Goal: Task Accomplishment & Management: Manage account settings

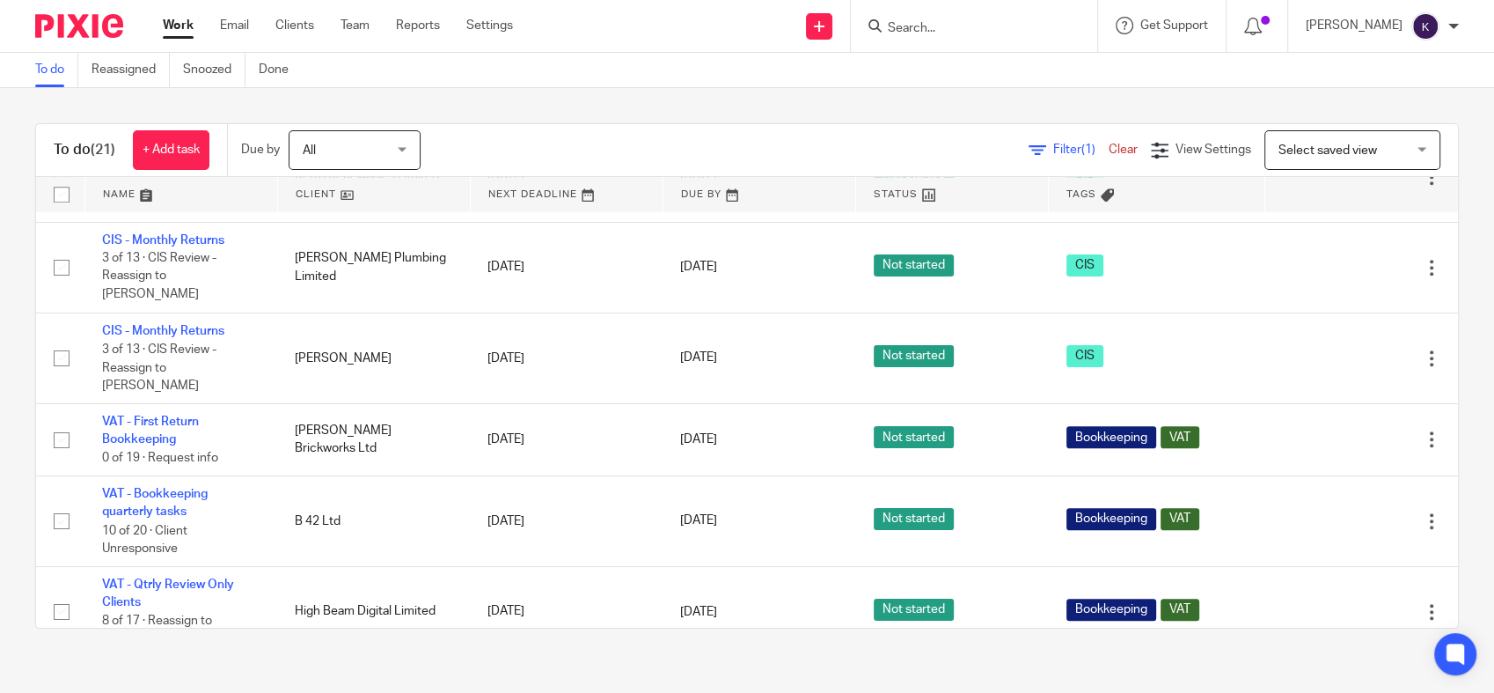
scroll to position [1349, 0]
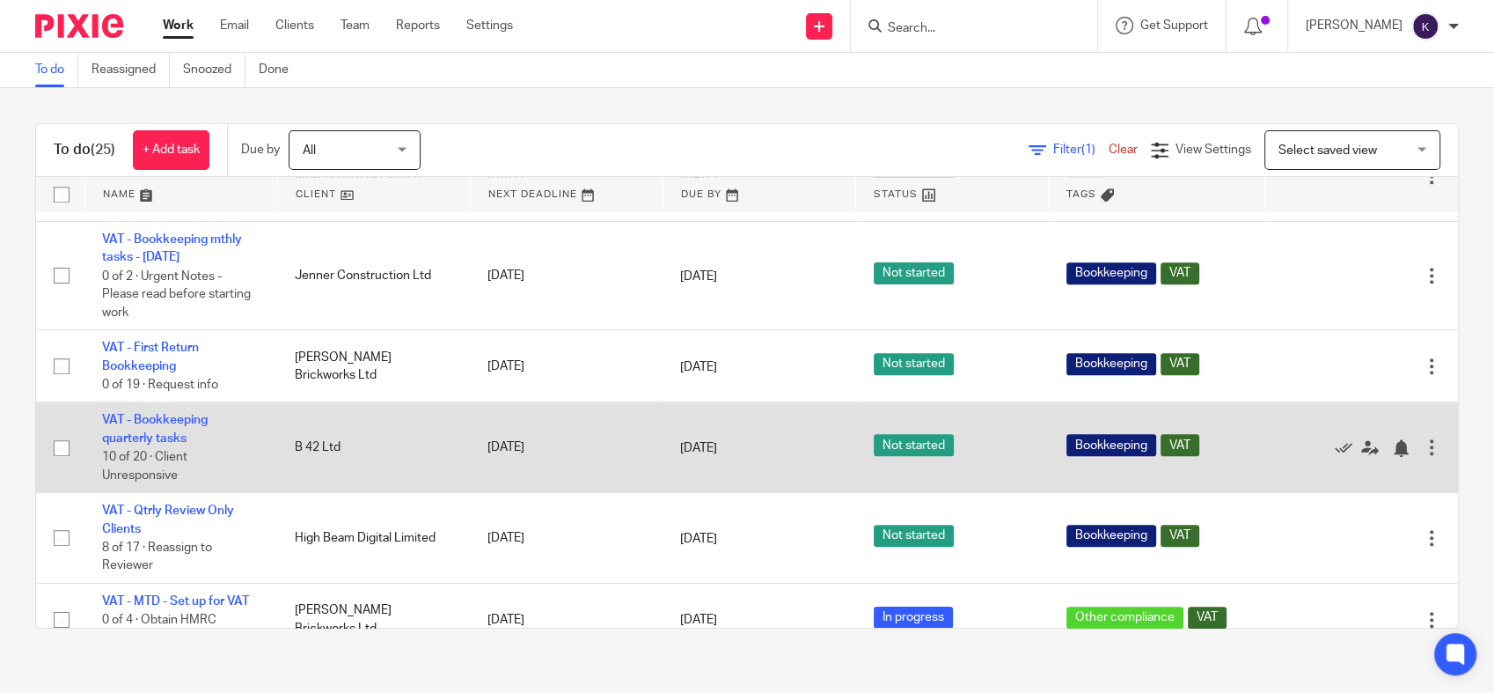
scroll to position [1865, 0]
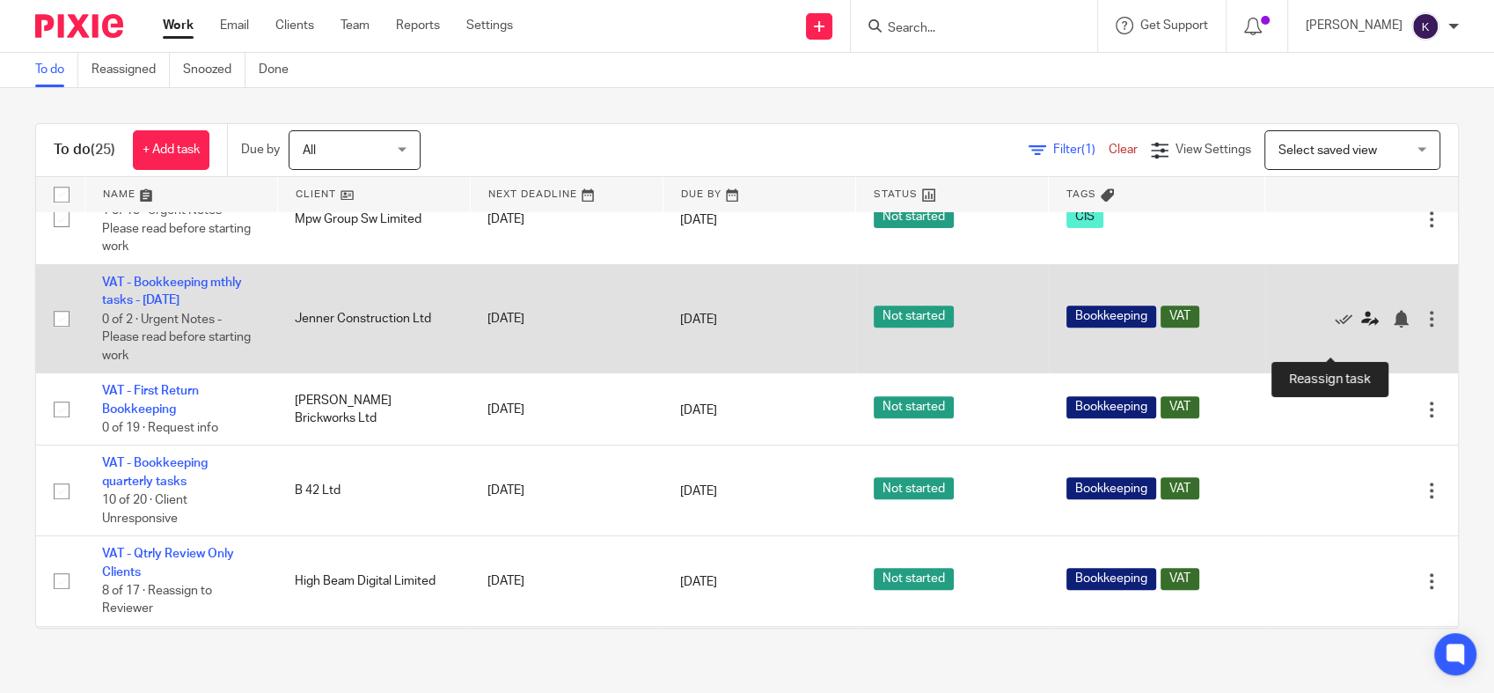
click at [1361, 327] on icon at bounding box center [1370, 319] width 18 height 18
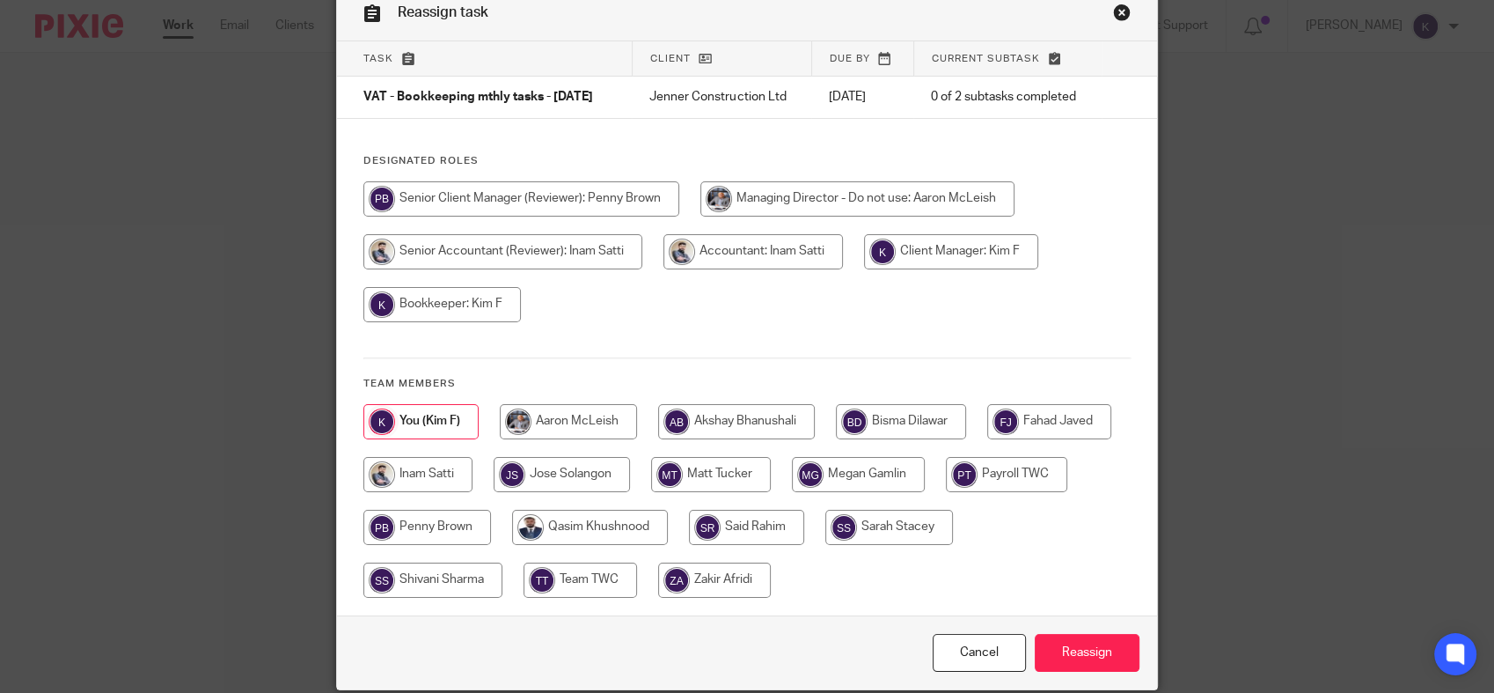
scroll to position [165, 0]
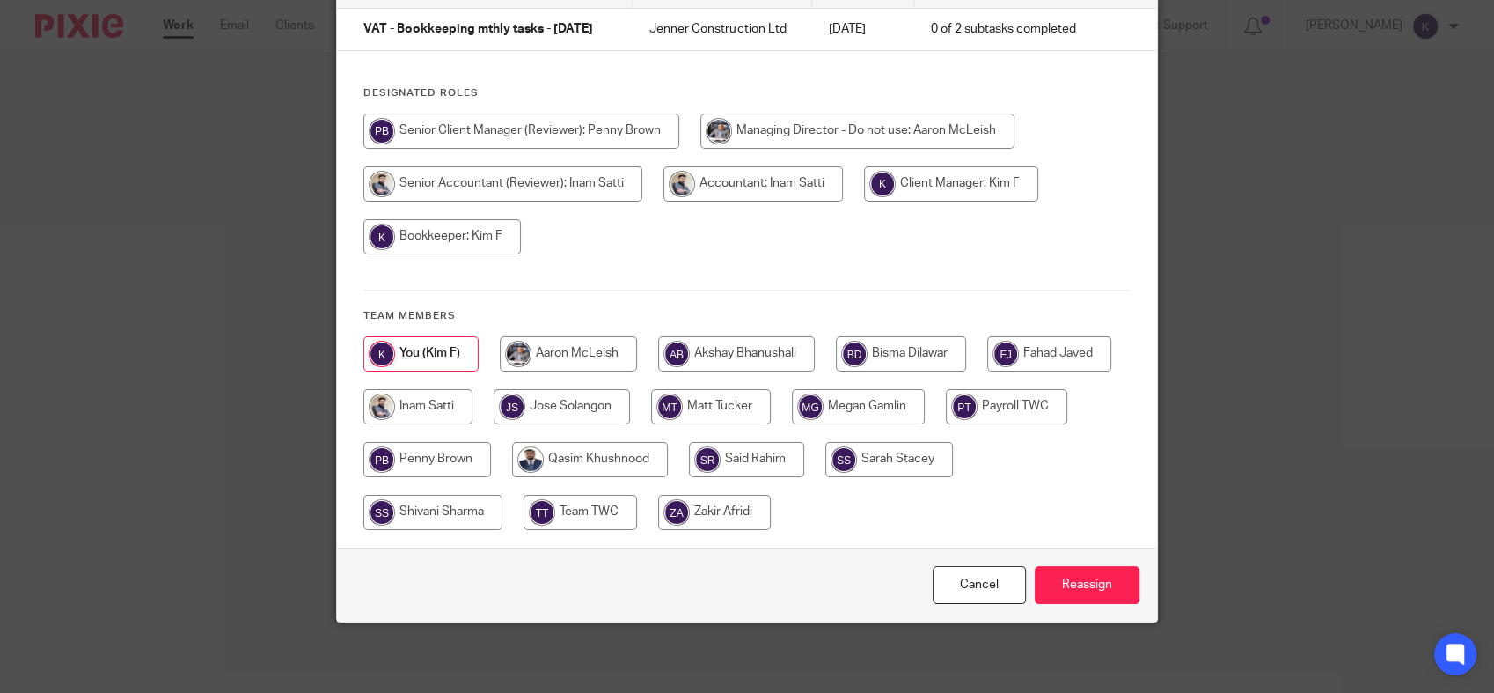
click at [433, 506] on input "radio" at bounding box center [432, 512] width 139 height 35
radio input "true"
click at [1049, 579] on input "Reassign" at bounding box center [1087, 585] width 105 height 38
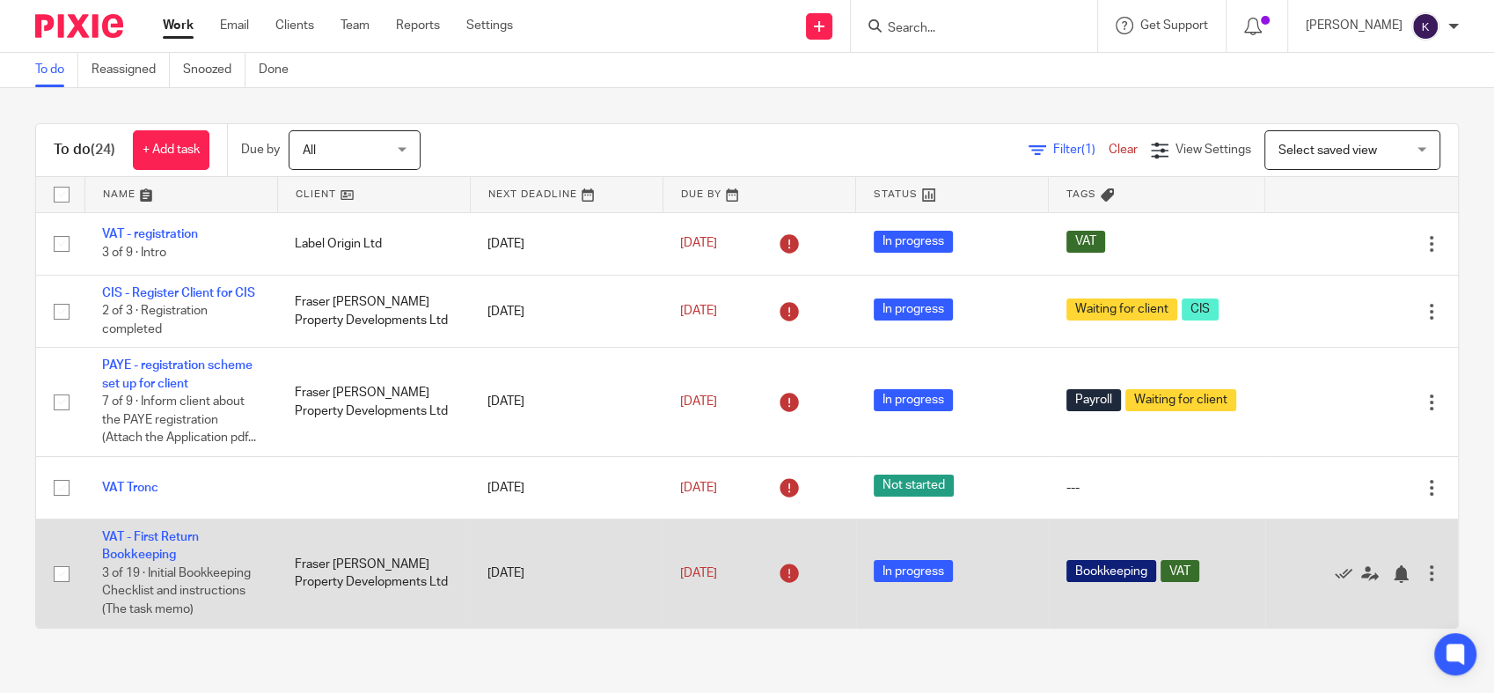
click at [1090, 581] on td "Bookkeeping VAT" at bounding box center [1157, 573] width 216 height 108
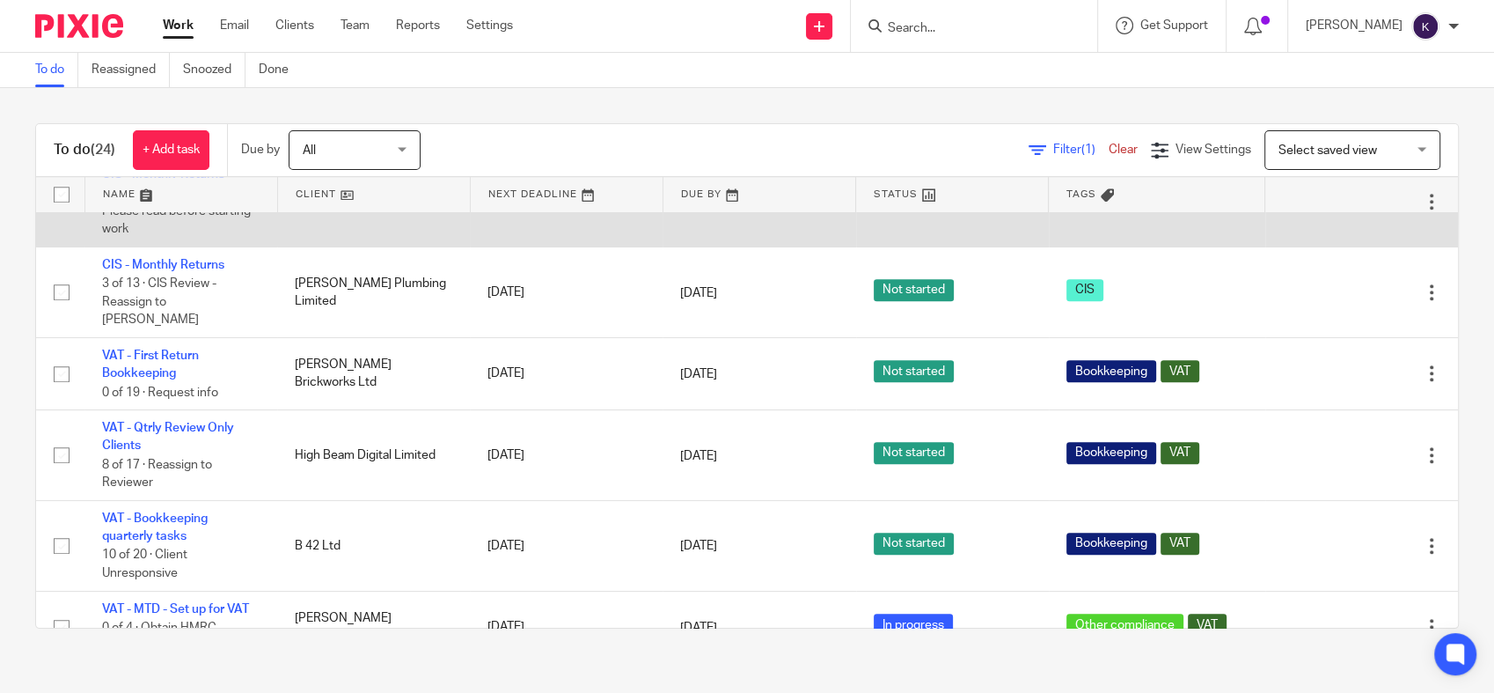
scroll to position [1853, 0]
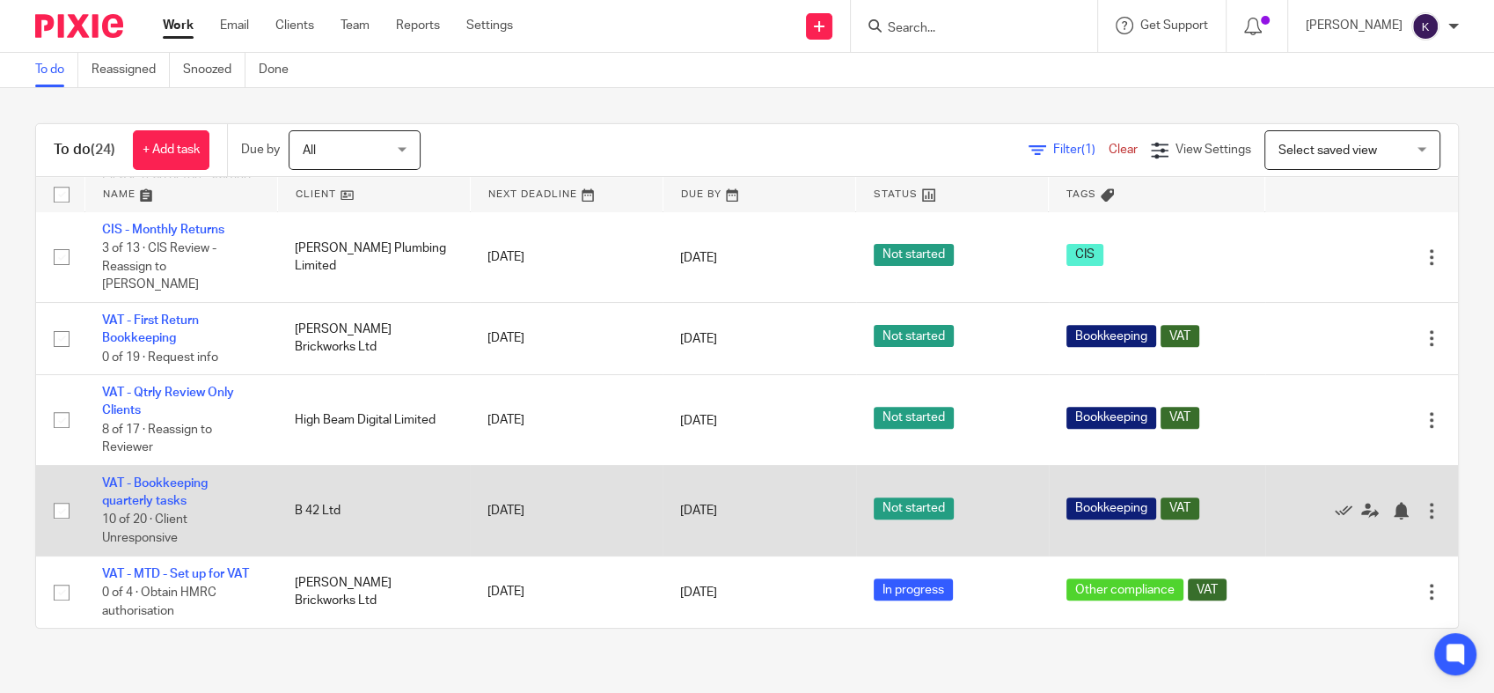
click at [174, 488] on td "VAT - Bookkeeping quarterly tasks 10 of 20 · Client Unresponsive" at bounding box center [180, 510] width 193 height 91
click at [169, 498] on link "VAT - Bookkeeping quarterly tasks" at bounding box center [155, 492] width 106 height 30
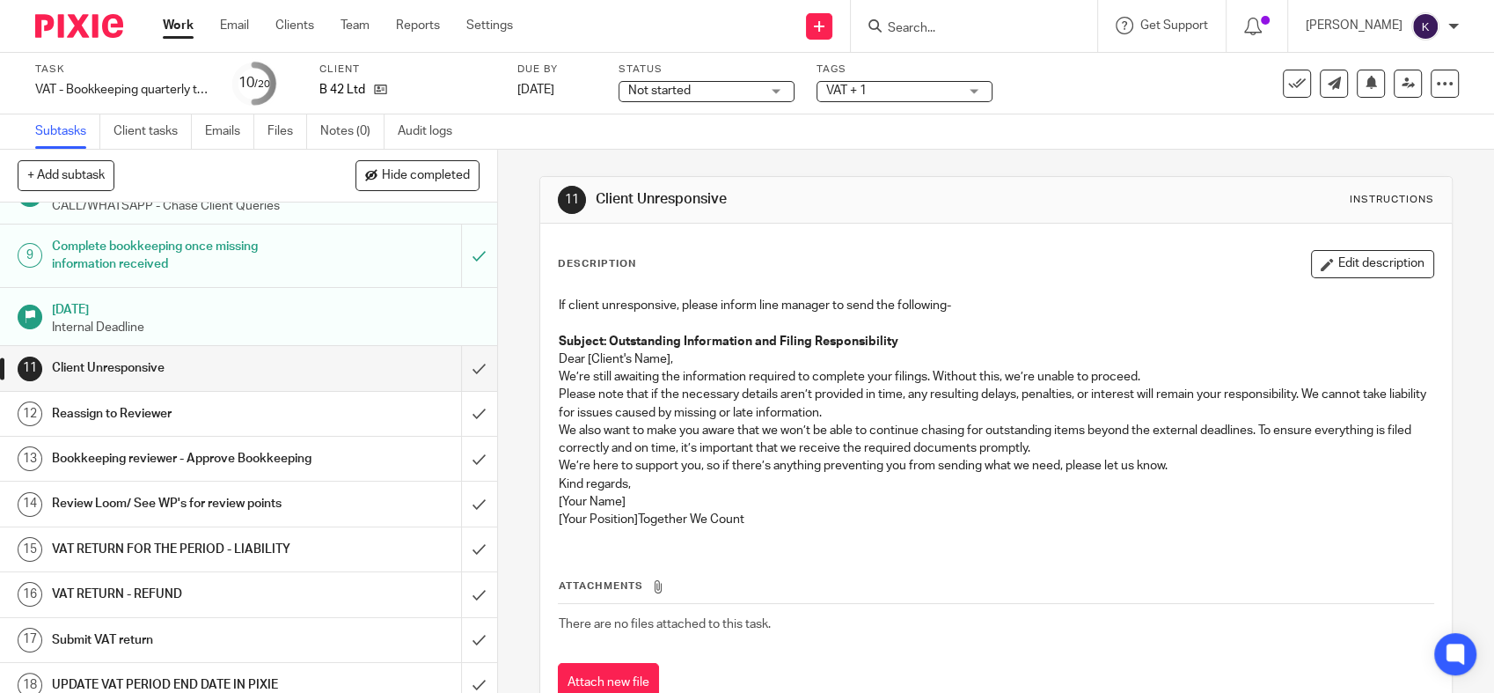
scroll to position [391, 0]
click at [825, 403] on p "Please note that if the necessary details aren’t provided in time, any resultin…" at bounding box center [996, 403] width 875 height 36
click at [186, 425] on h1 "Reassign to Reviewer" at bounding box center [182, 412] width 261 height 26
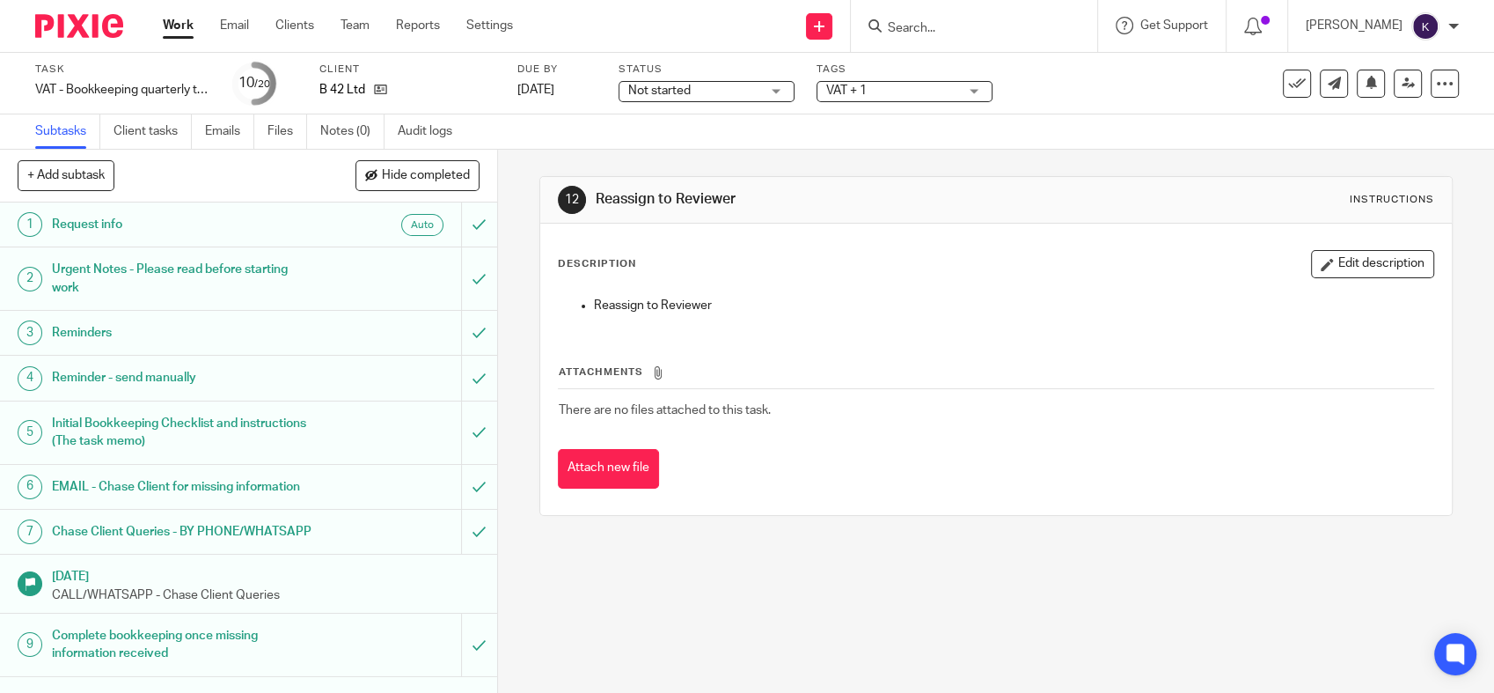
drag, startPoint x: 861, startPoint y: 594, endPoint x: 848, endPoint y: 570, distance: 27.2
click at [864, 594] on div "12 Reassign to Reviewer Instructions Description Edit description Reassign to R…" at bounding box center [996, 421] width 996 height 543
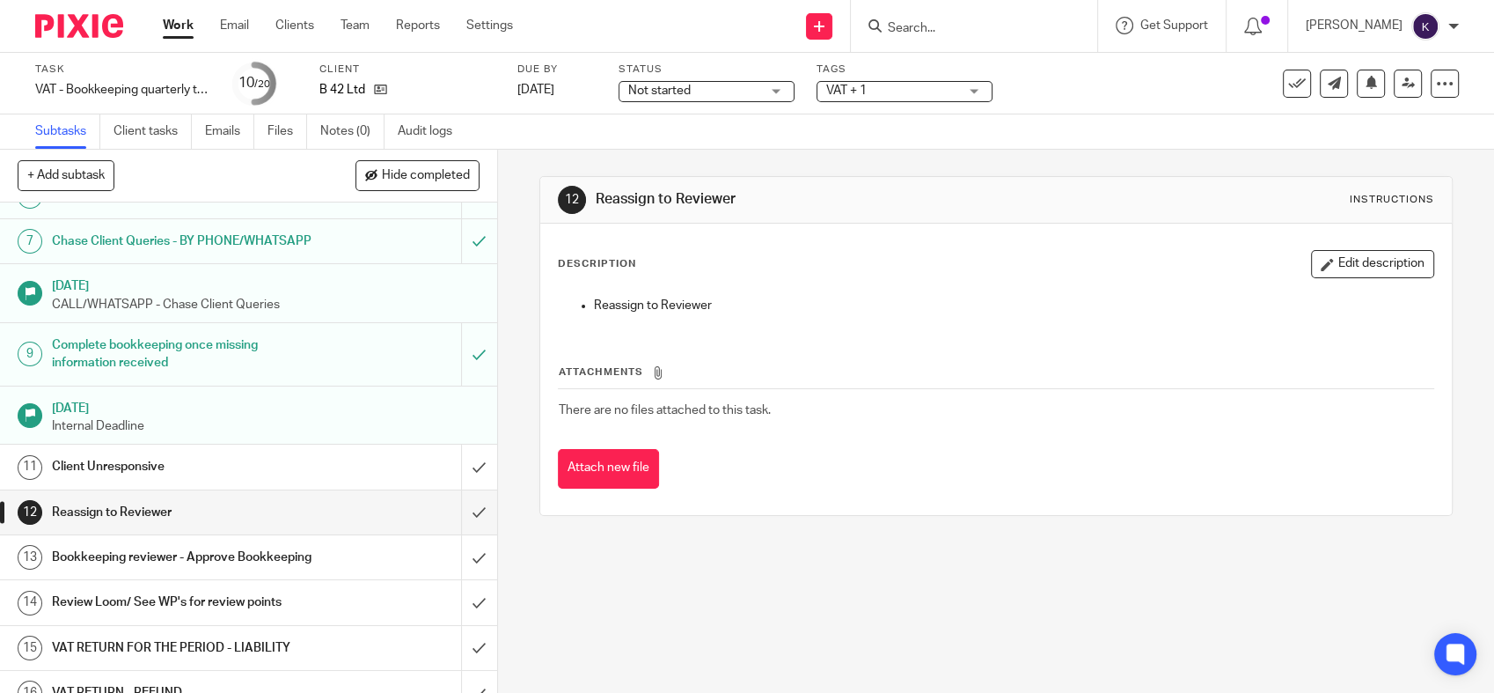
scroll to position [293, 0]
click at [181, 28] on link "Work" at bounding box center [178, 26] width 31 height 18
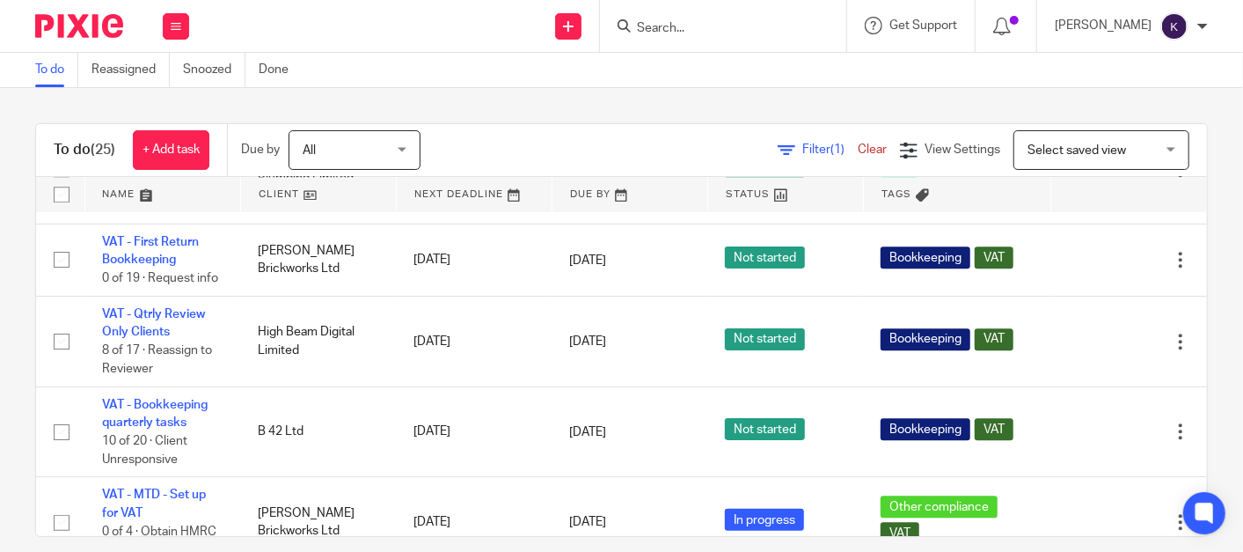
scroll to position [2444, 0]
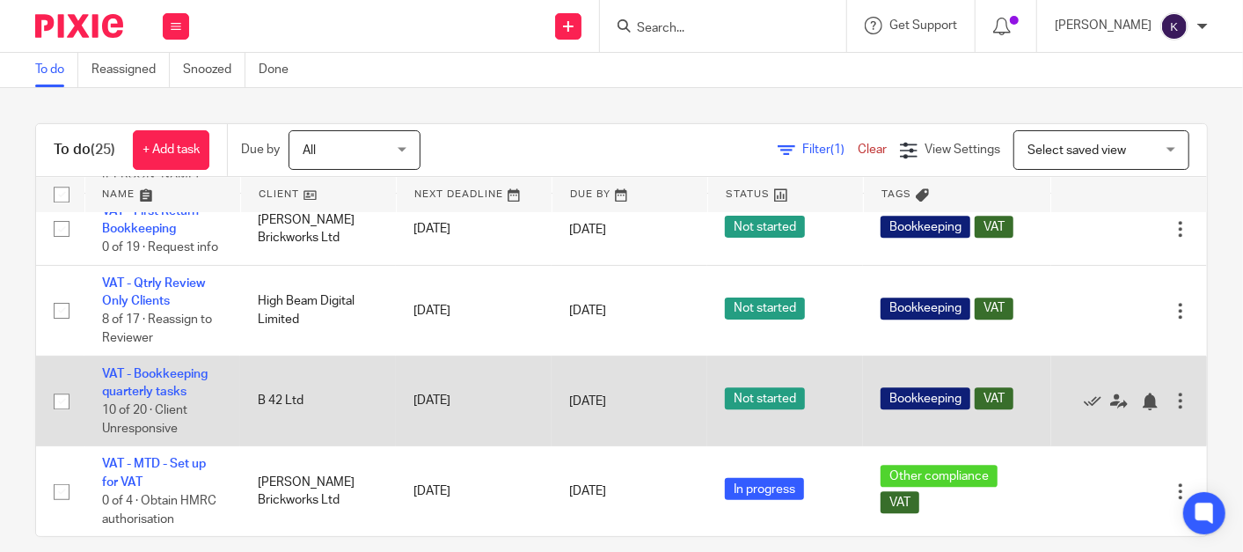
click at [159, 379] on td "VAT - Bookkeeping quarterly tasks 10 of 20 · Client Unresponsive" at bounding box center [162, 401] width 156 height 91
click at [171, 375] on link "VAT - Bookkeeping quarterly tasks" at bounding box center [155, 383] width 106 height 30
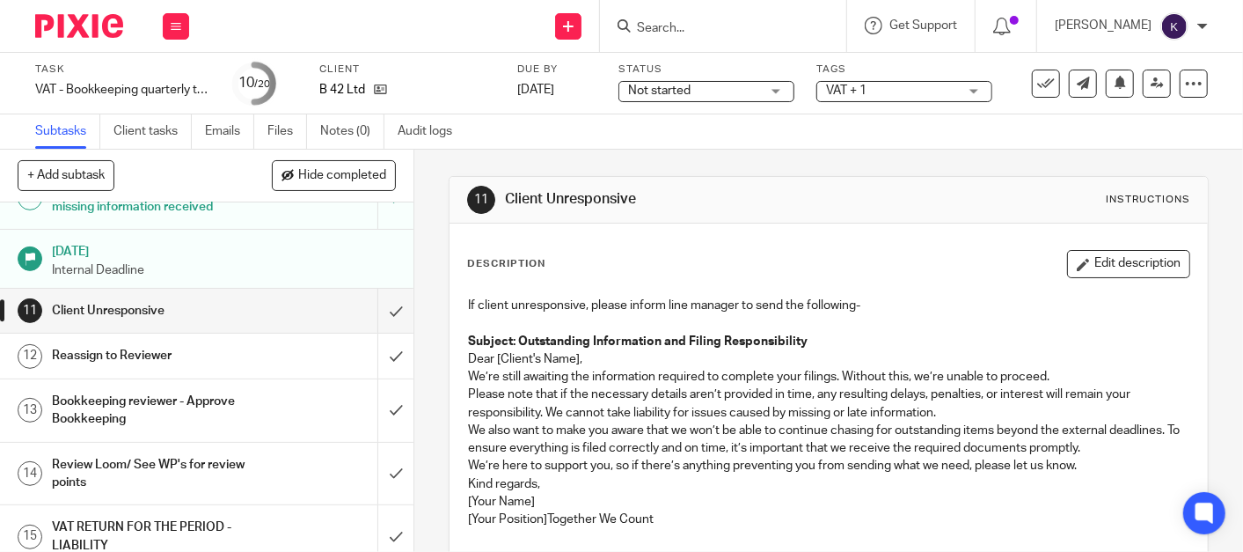
scroll to position [476, 0]
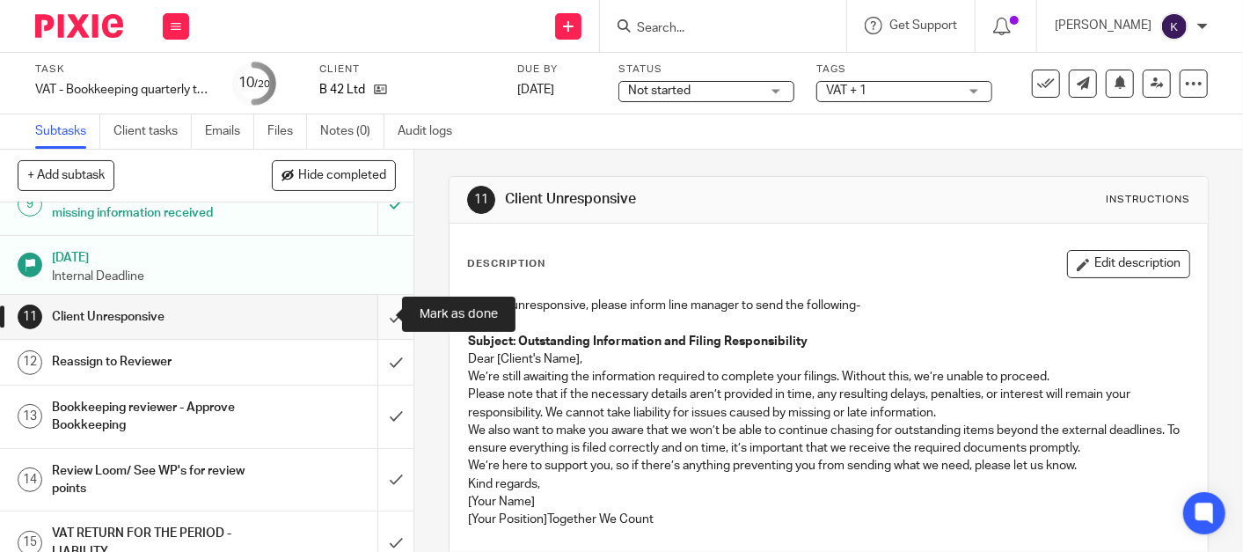
click at [370, 309] on input "submit" at bounding box center [207, 317] width 414 height 44
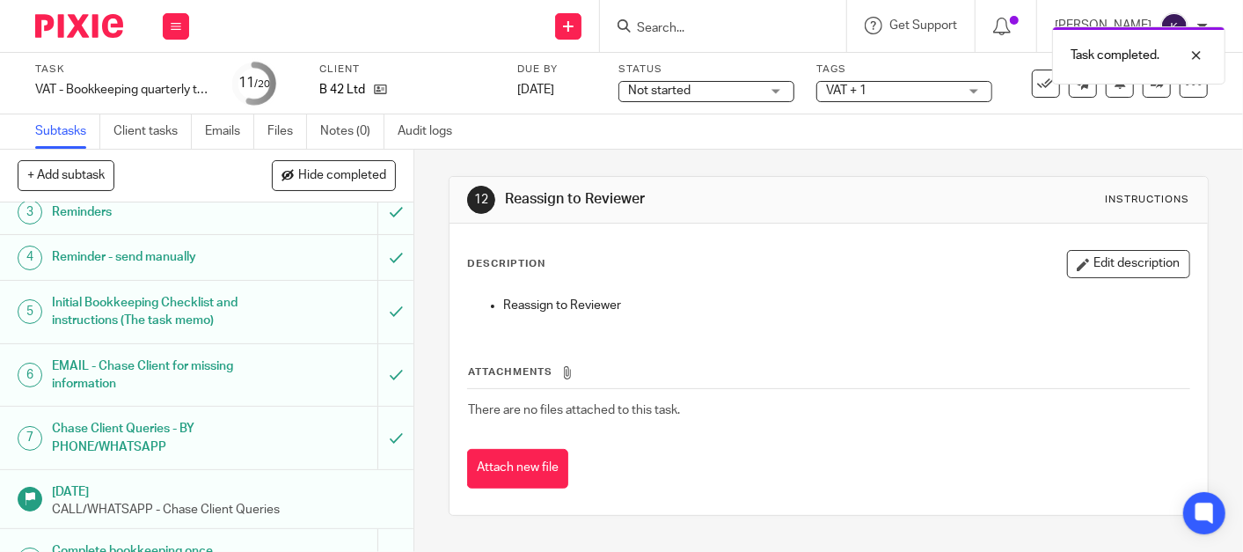
scroll to position [586, 0]
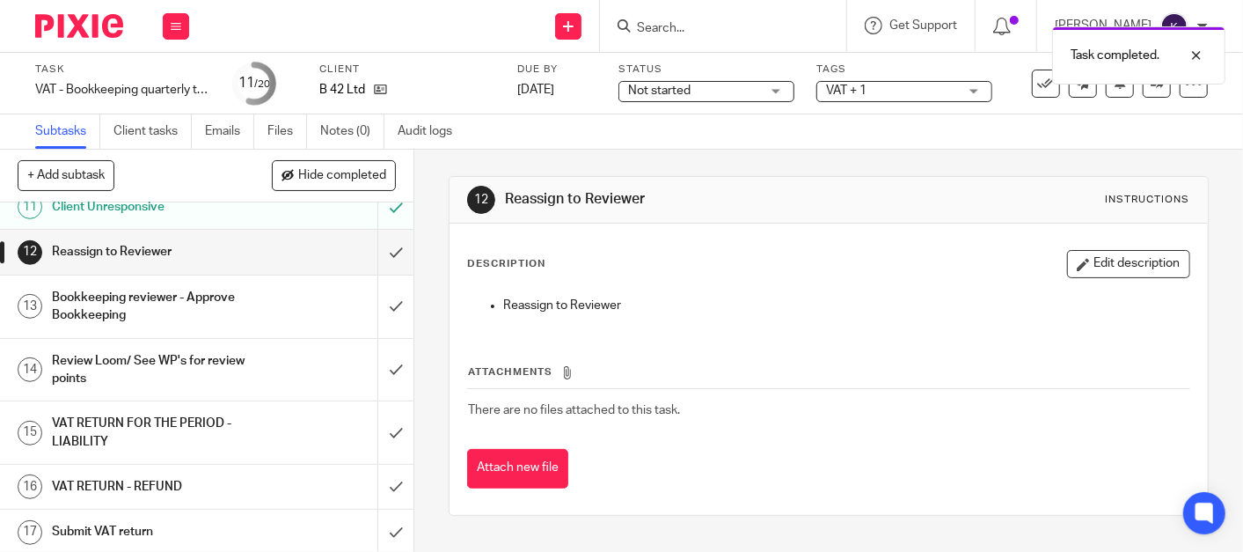
click at [255, 304] on div "Bookkeeping reviewer - Approve Bookkeeping" at bounding box center [206, 306] width 308 height 45
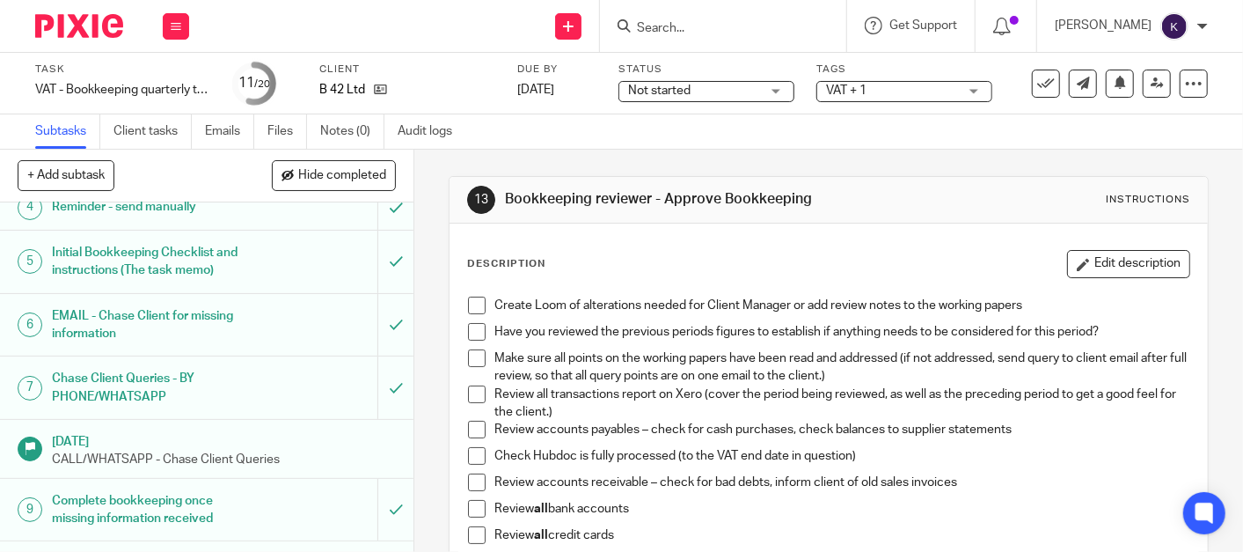
scroll to position [586, 0]
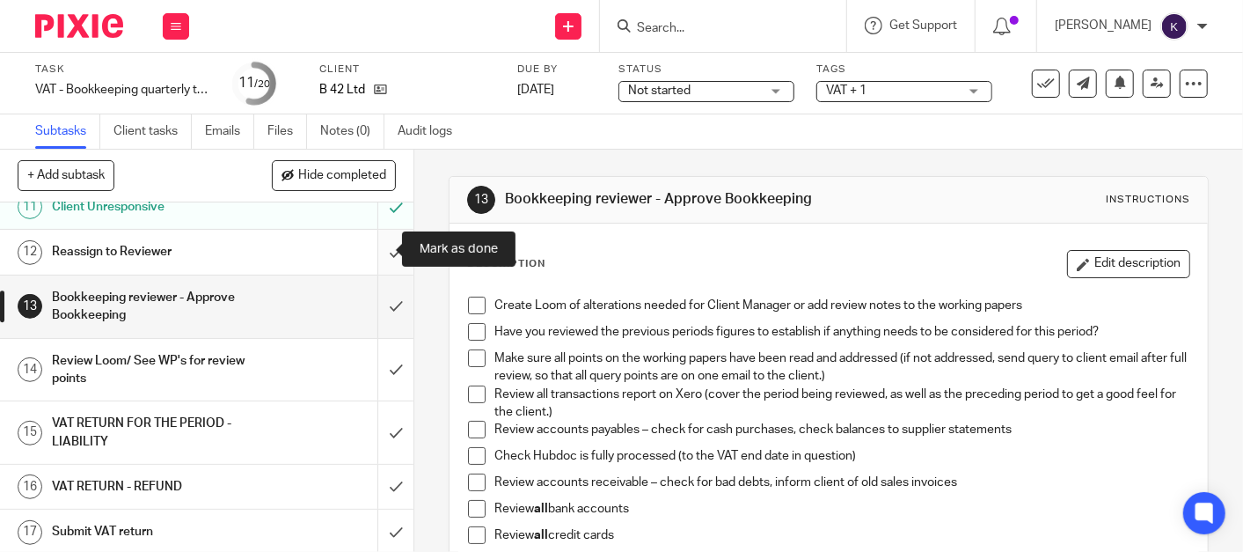
click at [378, 246] on input "submit" at bounding box center [207, 252] width 414 height 44
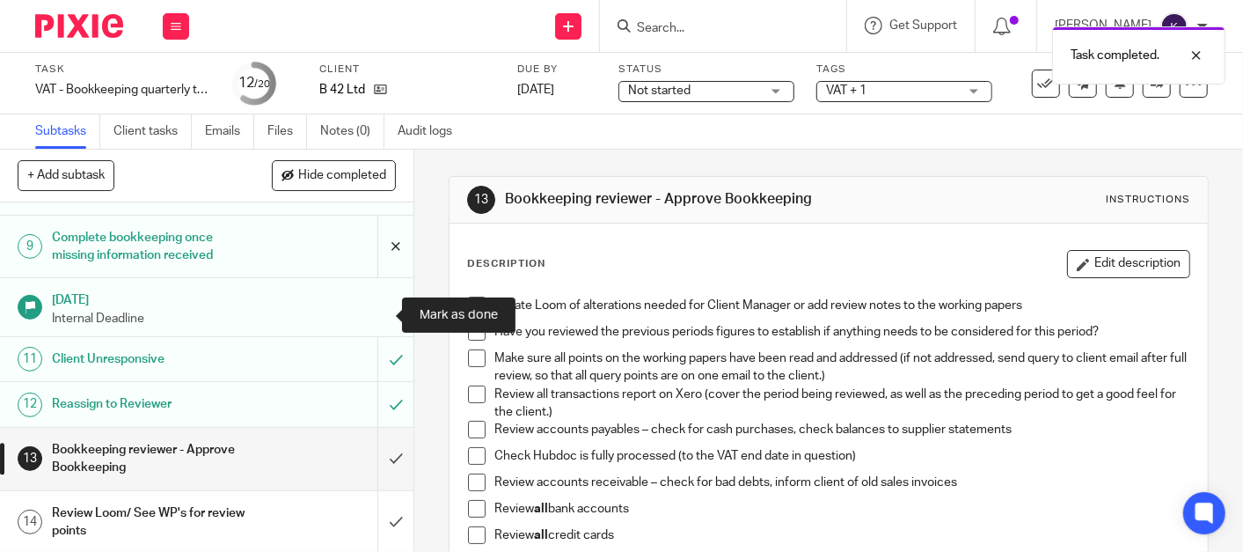
scroll to position [586, 0]
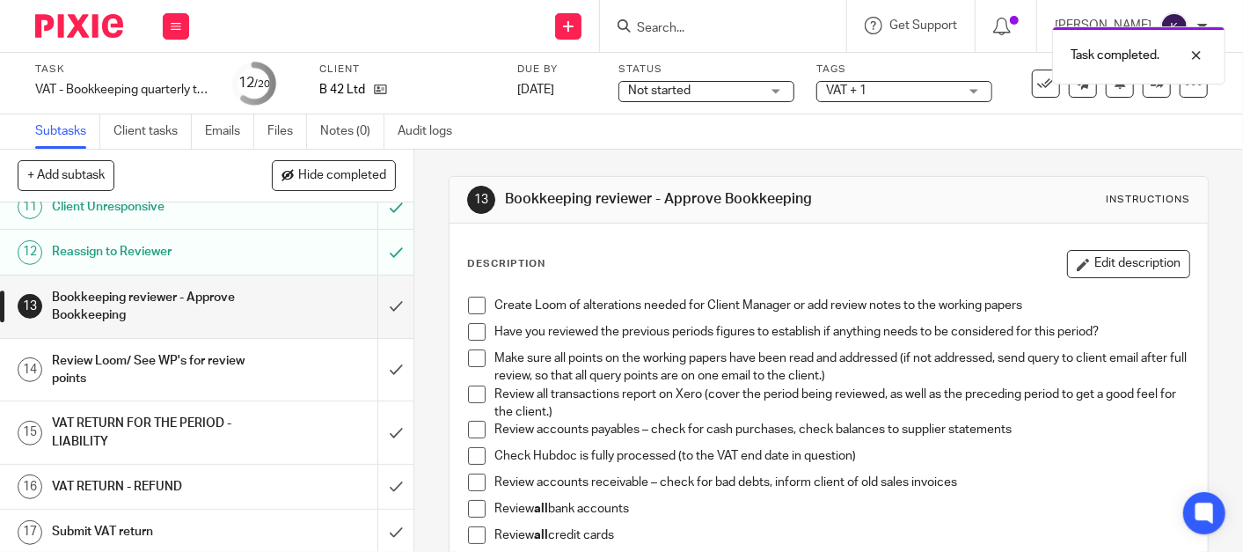
click at [468, 302] on span at bounding box center [477, 306] width 18 height 18
click at [468, 323] on span at bounding box center [477, 332] width 18 height 18
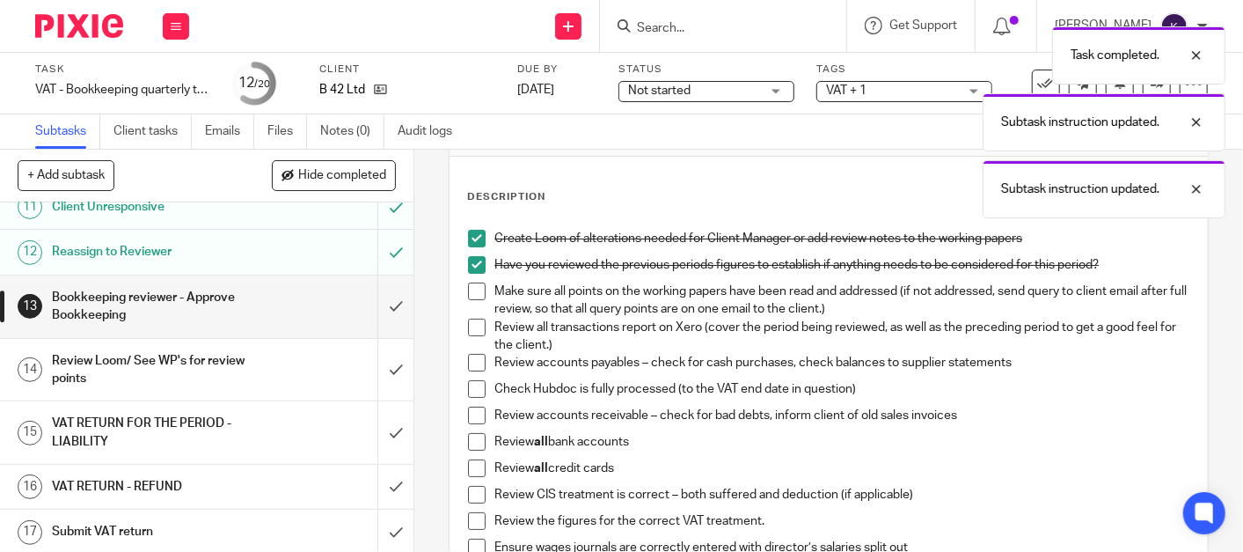
scroll to position [98, 0]
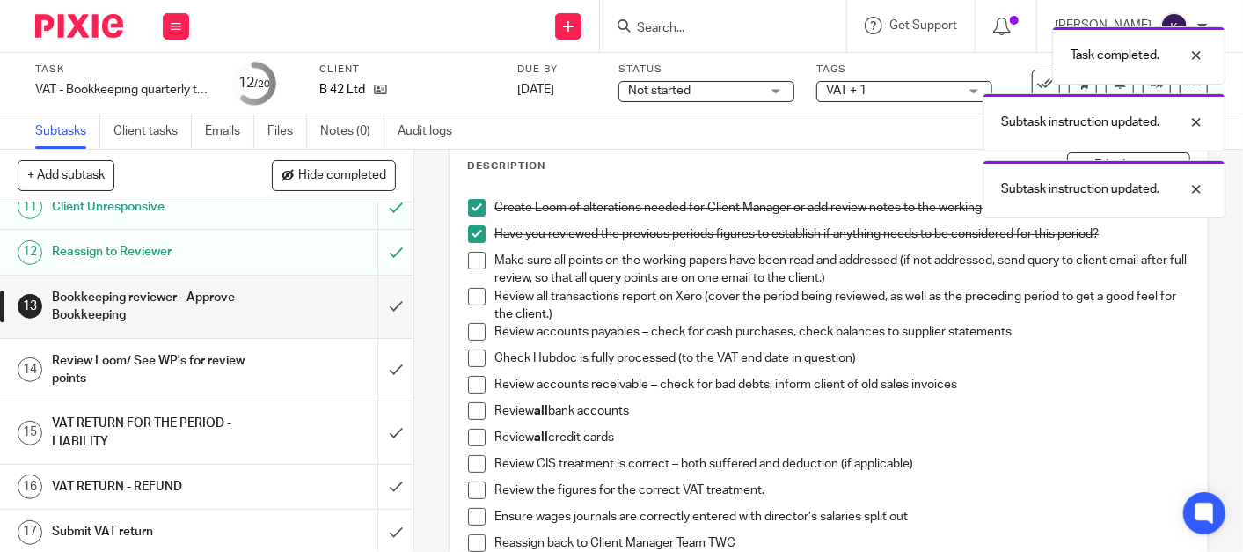
click at [470, 260] on span at bounding box center [477, 261] width 18 height 18
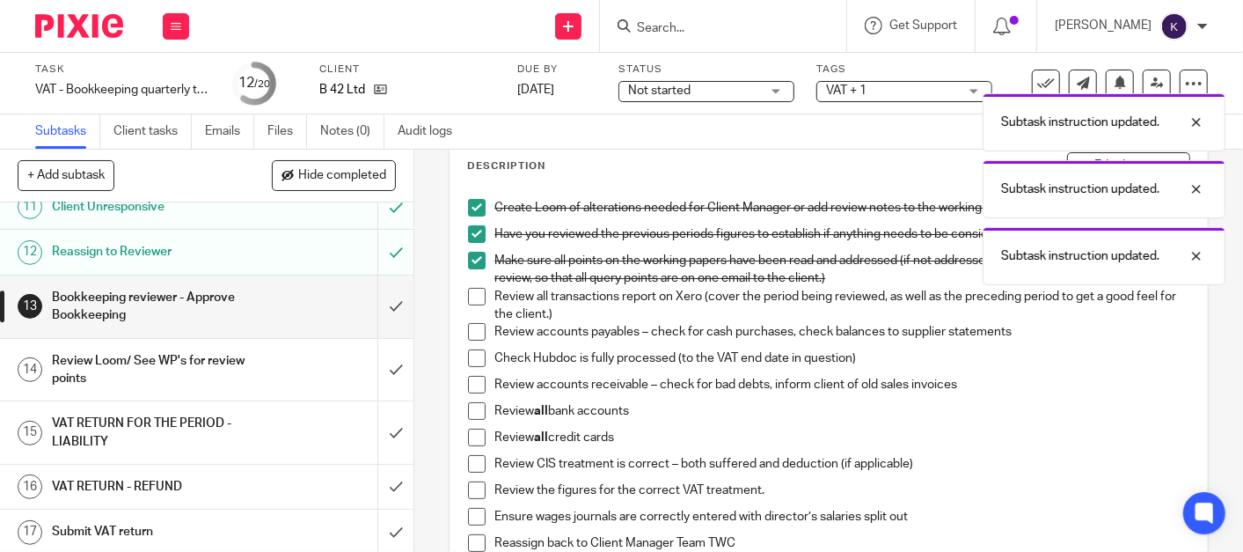
click at [473, 297] on span at bounding box center [477, 297] width 18 height 18
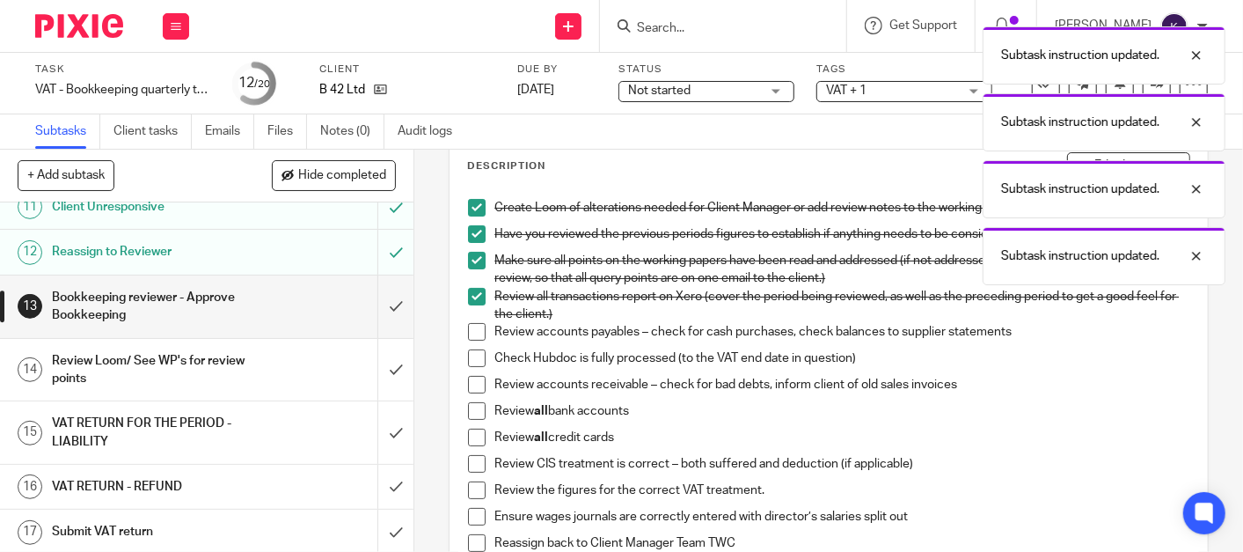
click at [477, 336] on span at bounding box center [477, 332] width 18 height 18
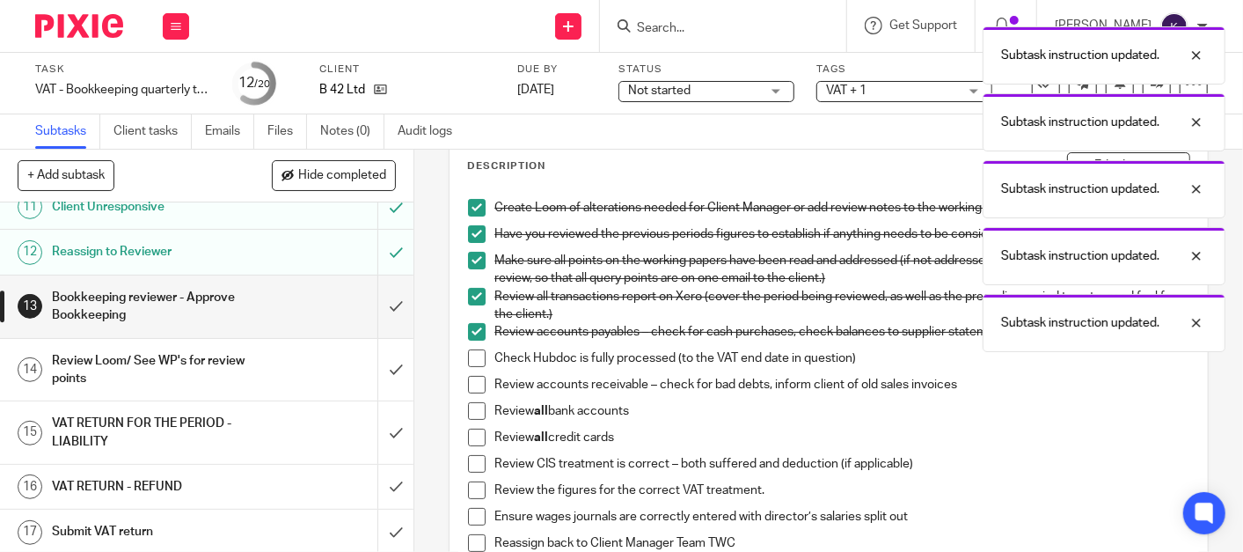
click at [475, 359] on span at bounding box center [477, 358] width 18 height 18
click at [480, 386] on li "Review accounts receivable – check for bad debts, inform client of old sales in…" at bounding box center [829, 389] width 722 height 26
click at [479, 385] on li "Review accounts receivable – check for bad debts, inform client of old sales in…" at bounding box center [829, 389] width 722 height 26
click at [473, 388] on span at bounding box center [477, 385] width 18 height 18
click at [471, 416] on span at bounding box center [477, 411] width 18 height 18
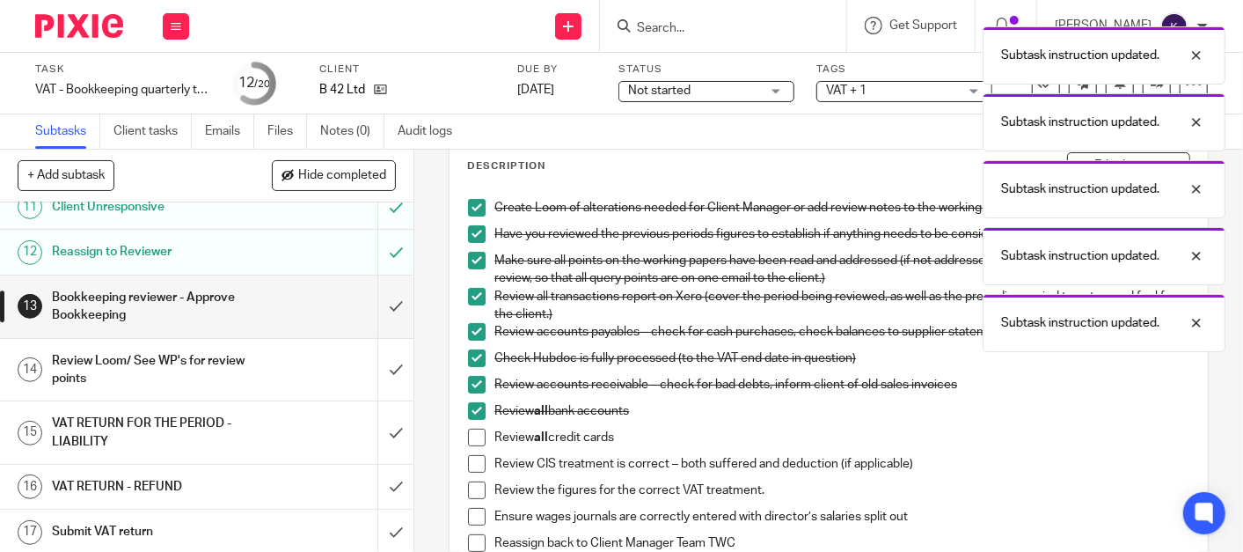
click at [472, 443] on span at bounding box center [477, 438] width 18 height 18
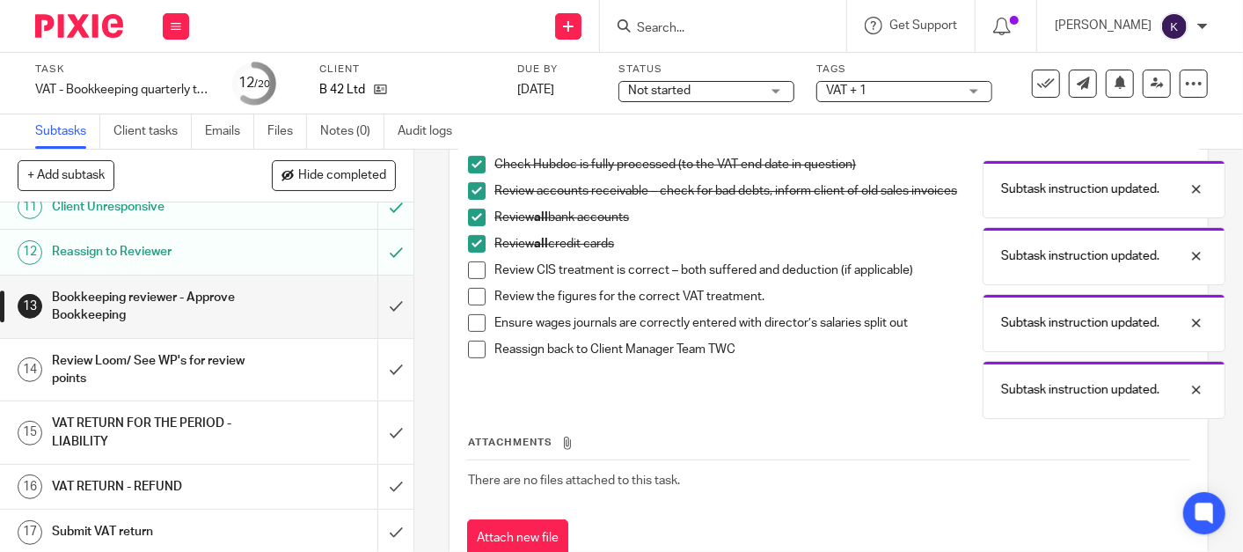
scroll to position [293, 0]
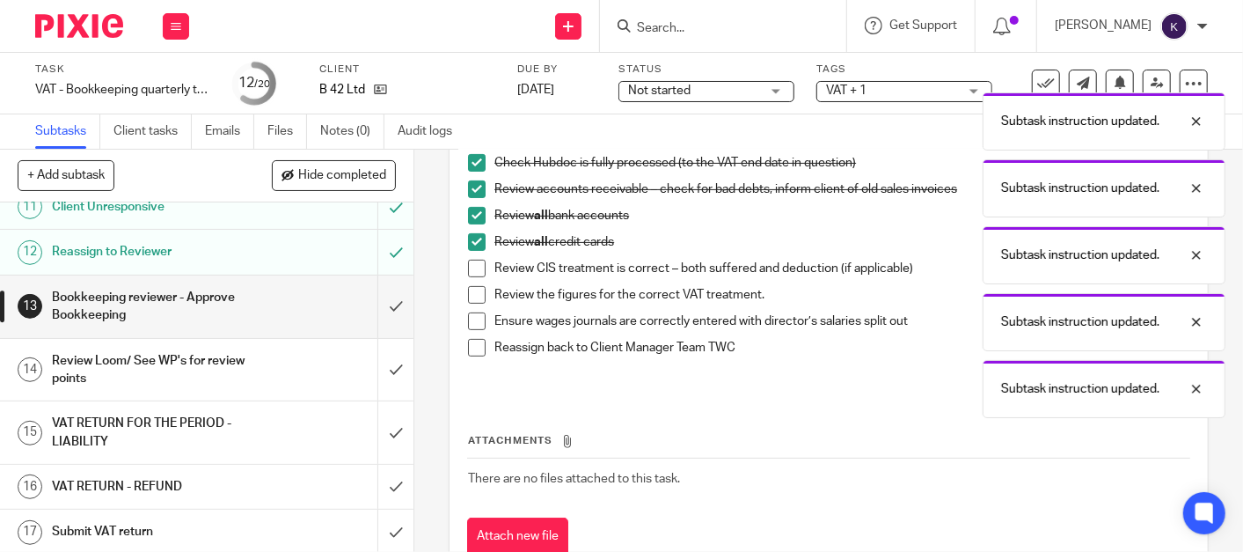
click at [468, 268] on span at bounding box center [477, 269] width 18 height 18
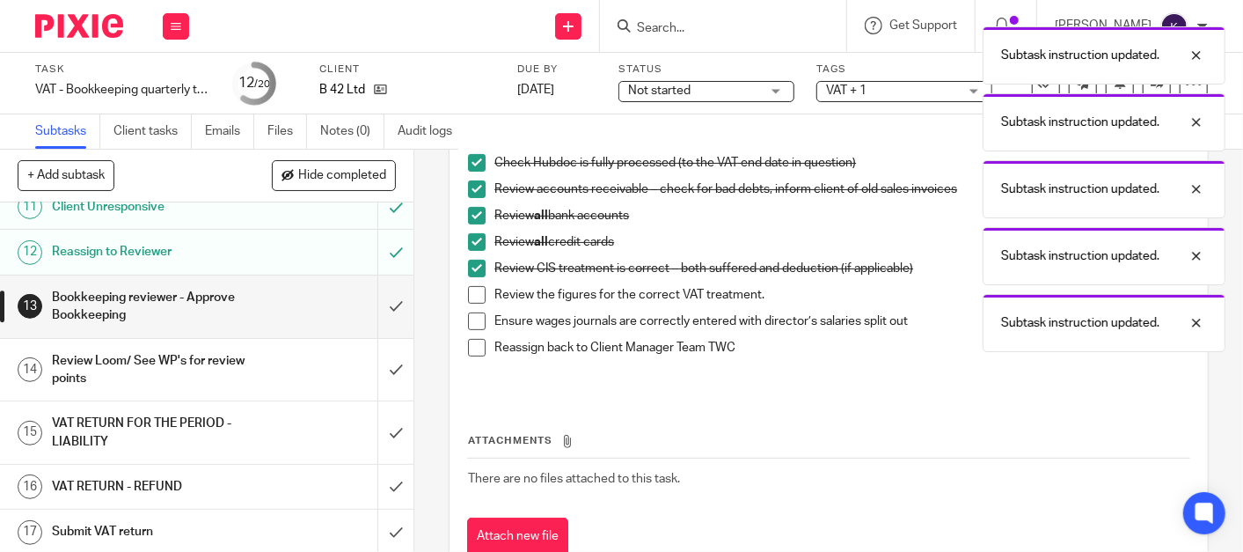
click at [470, 291] on span at bounding box center [477, 295] width 18 height 18
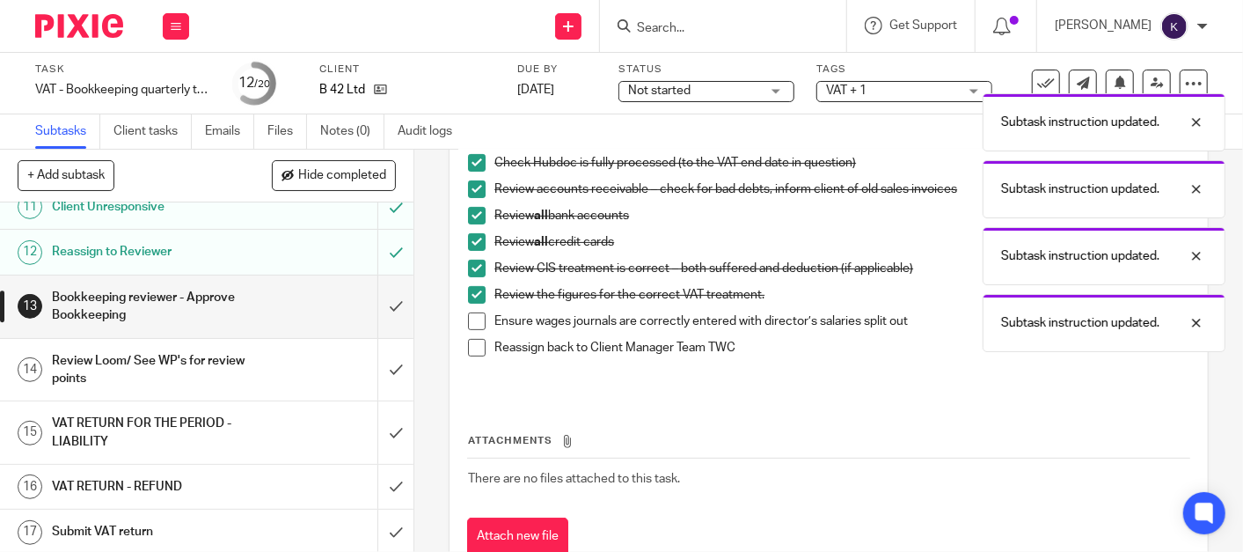
click at [473, 326] on span at bounding box center [477, 321] width 18 height 18
click at [470, 343] on span at bounding box center [477, 348] width 18 height 18
click at [538, 385] on div "Create Loom of alterations needed for Client Manager or add review notes to the…" at bounding box center [828, 195] width 739 height 401
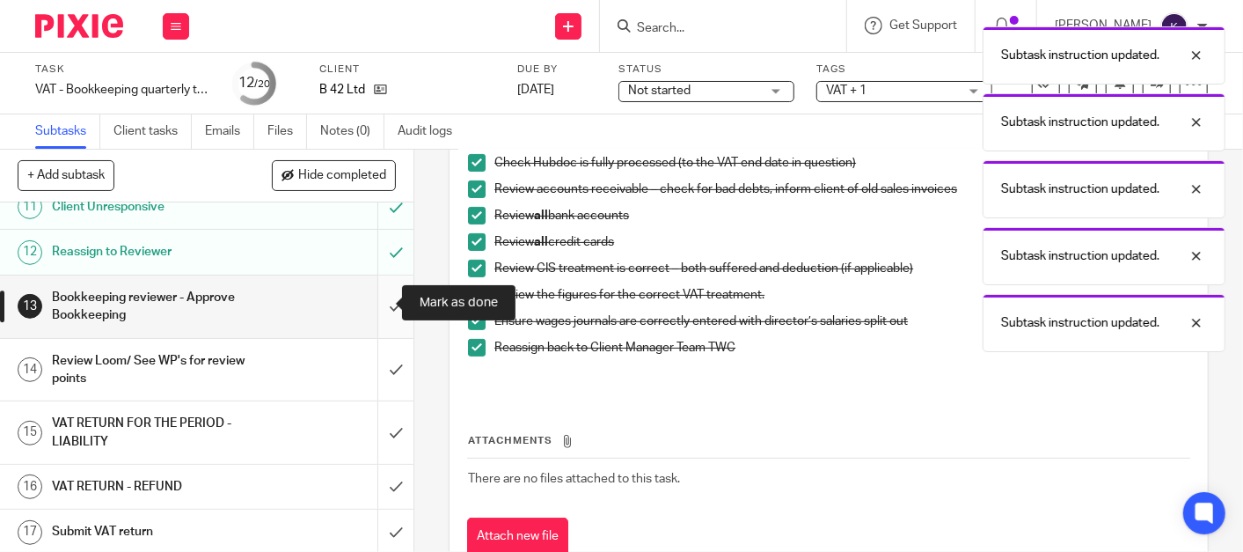
click at [375, 296] on input "submit" at bounding box center [207, 306] width 414 height 62
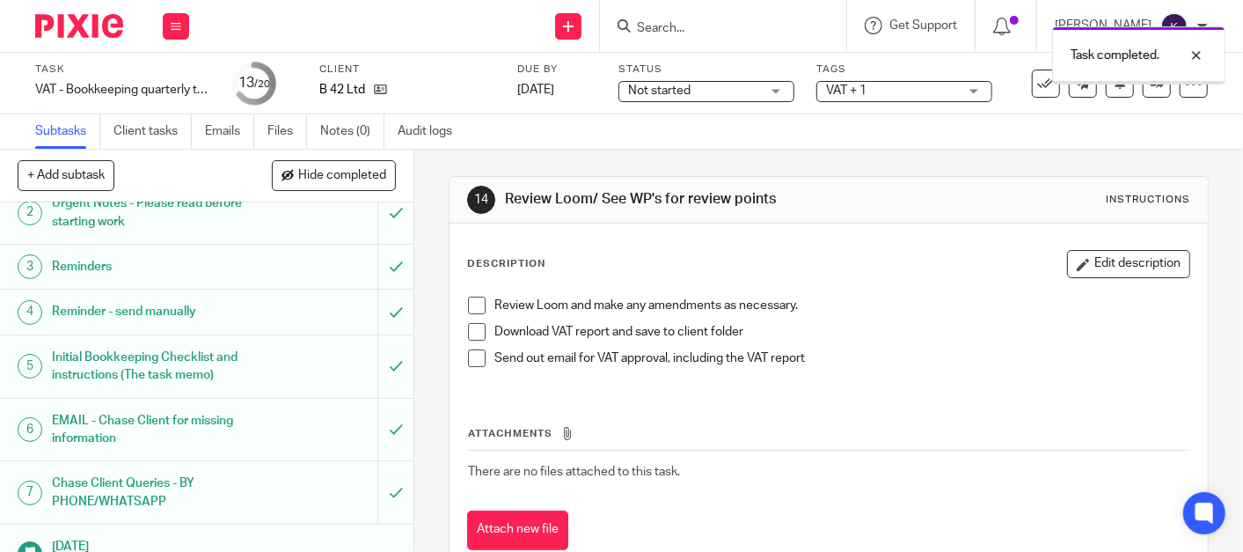
scroll to position [98, 0]
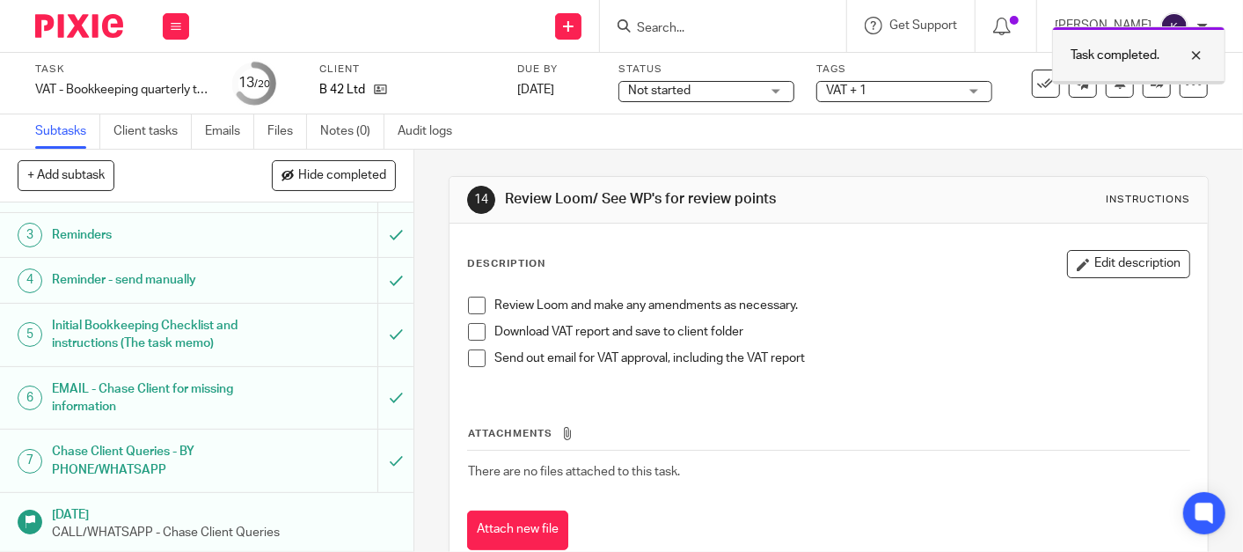
click at [1138, 81] on div at bounding box center [1139, 82] width 172 height 3
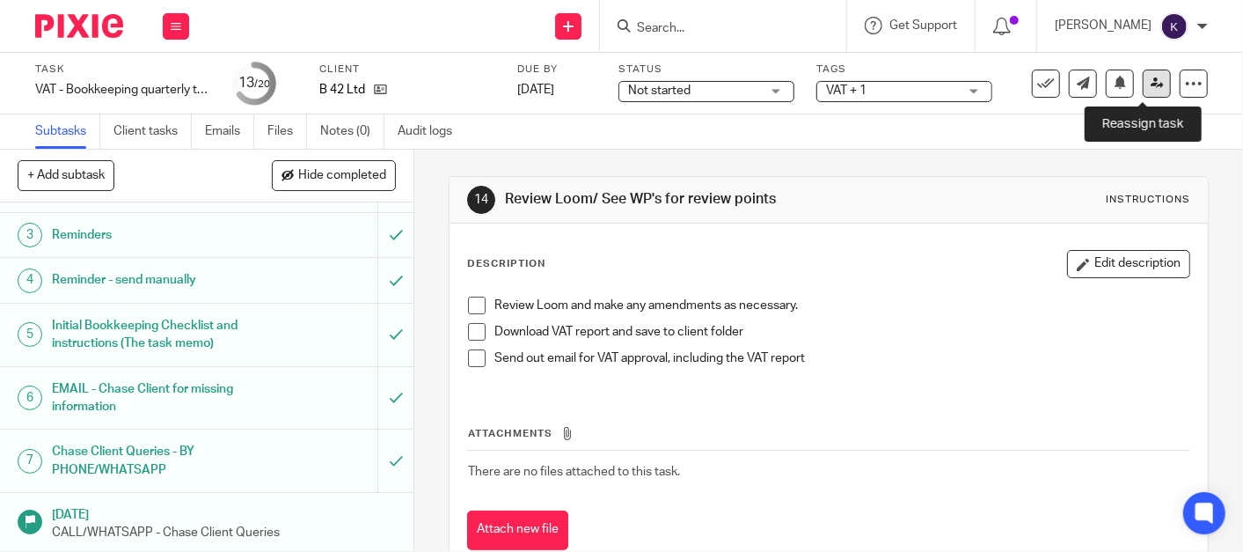
click at [1151, 88] on icon at bounding box center [1157, 83] width 13 height 13
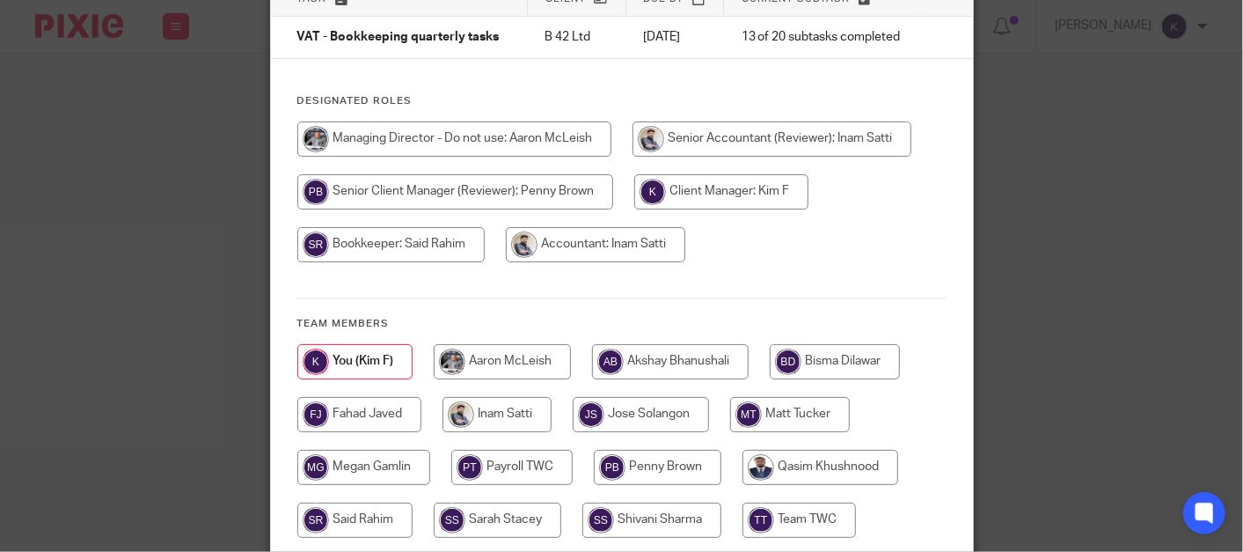
scroll to position [195, 0]
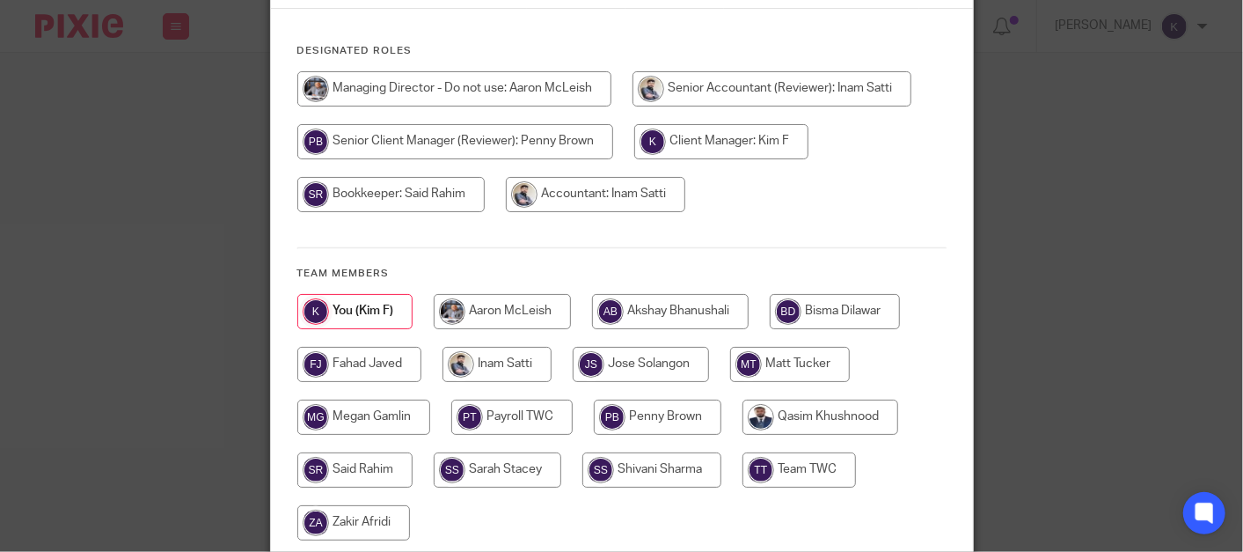
click at [452, 212] on input "radio" at bounding box center [390, 194] width 187 height 35
radio input "true"
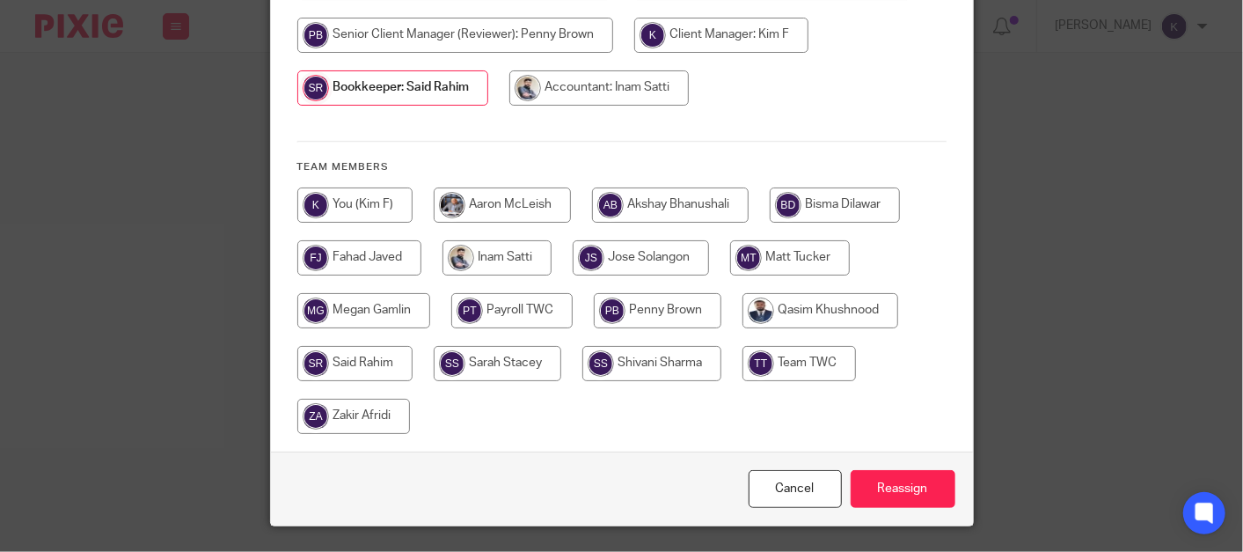
scroll to position [370, 0]
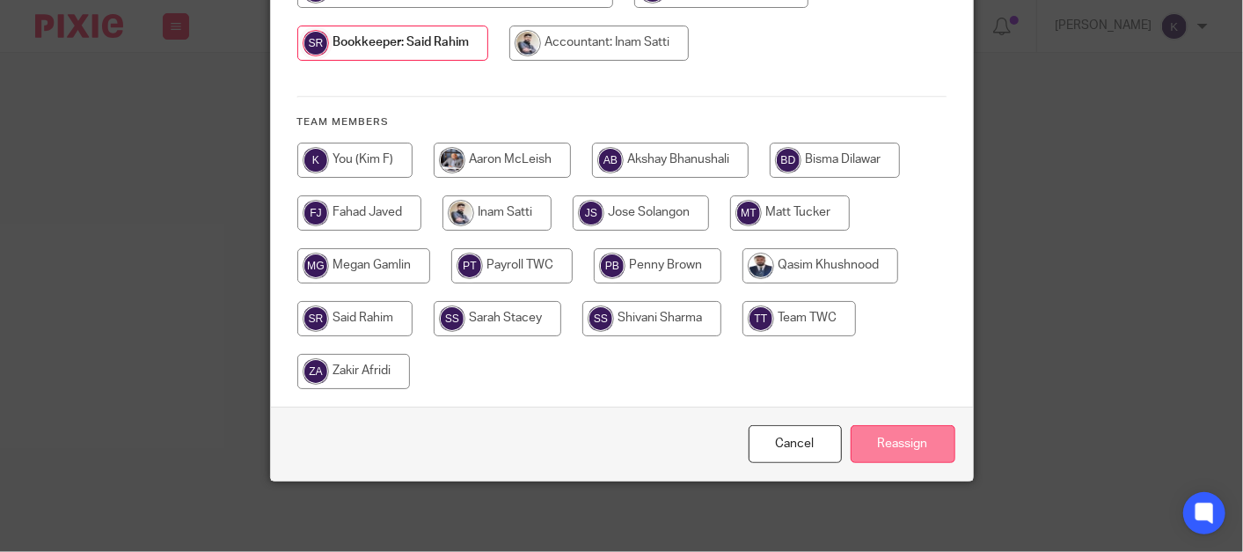
click at [891, 443] on input "Reassign" at bounding box center [903, 444] width 105 height 38
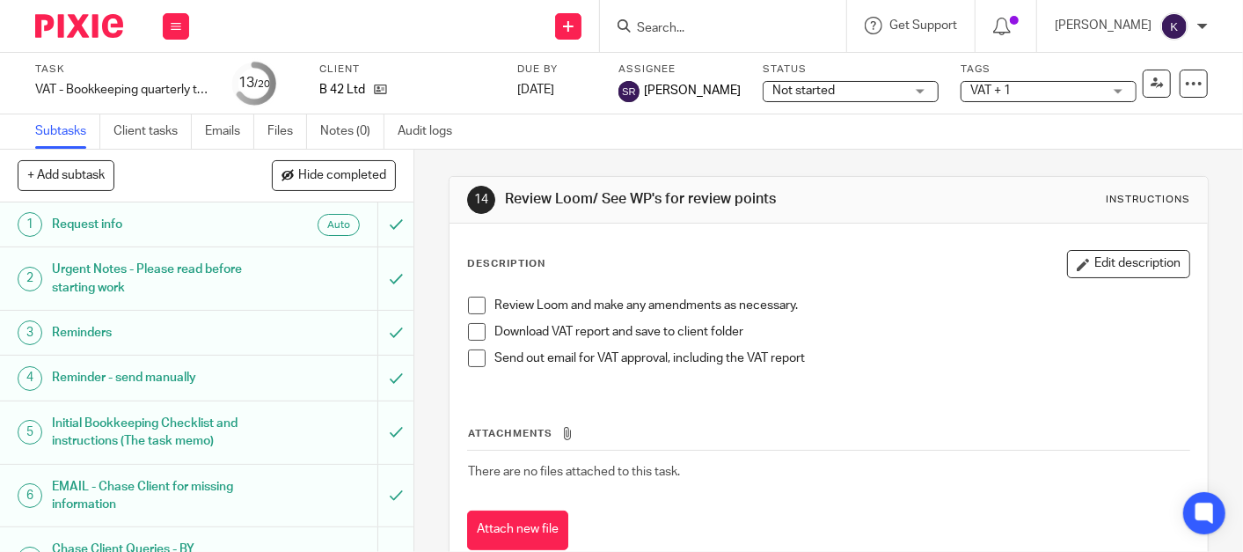
click at [905, 304] on p "Review Loom and make any amendments as necessary." at bounding box center [842, 306] width 695 height 18
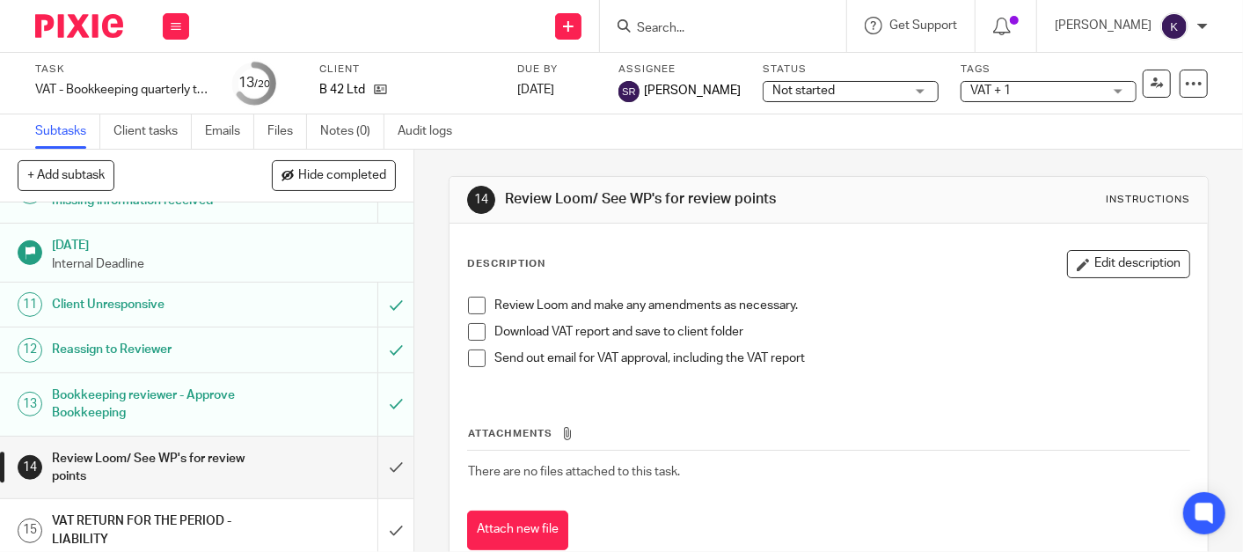
scroll to position [684, 0]
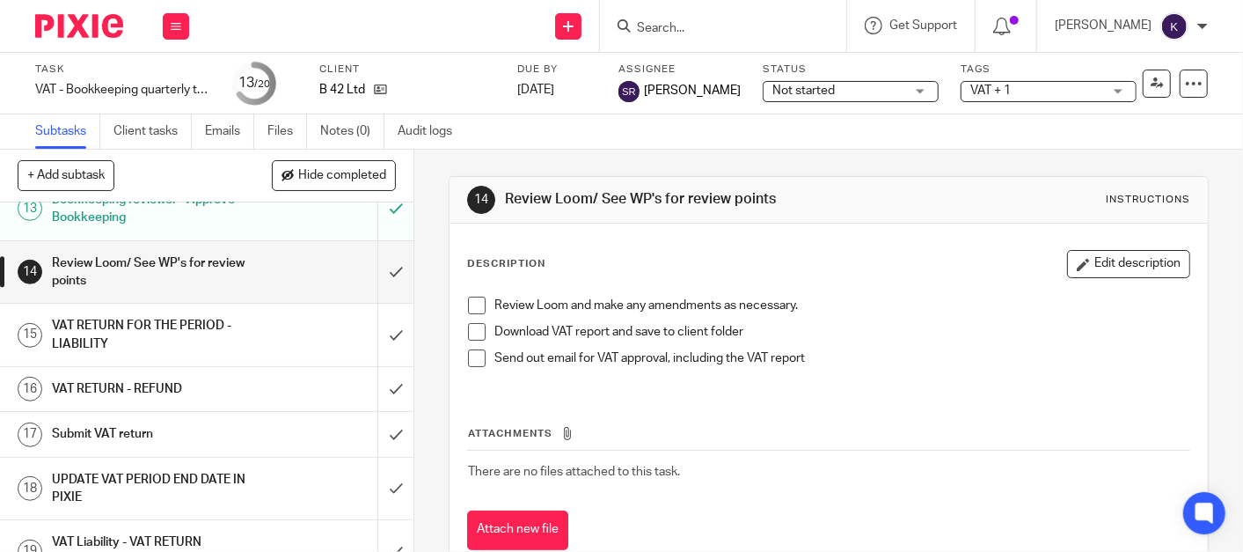
click at [85, 42] on div at bounding box center [72, 26] width 145 height 52
click at [90, 22] on img at bounding box center [79, 26] width 88 height 24
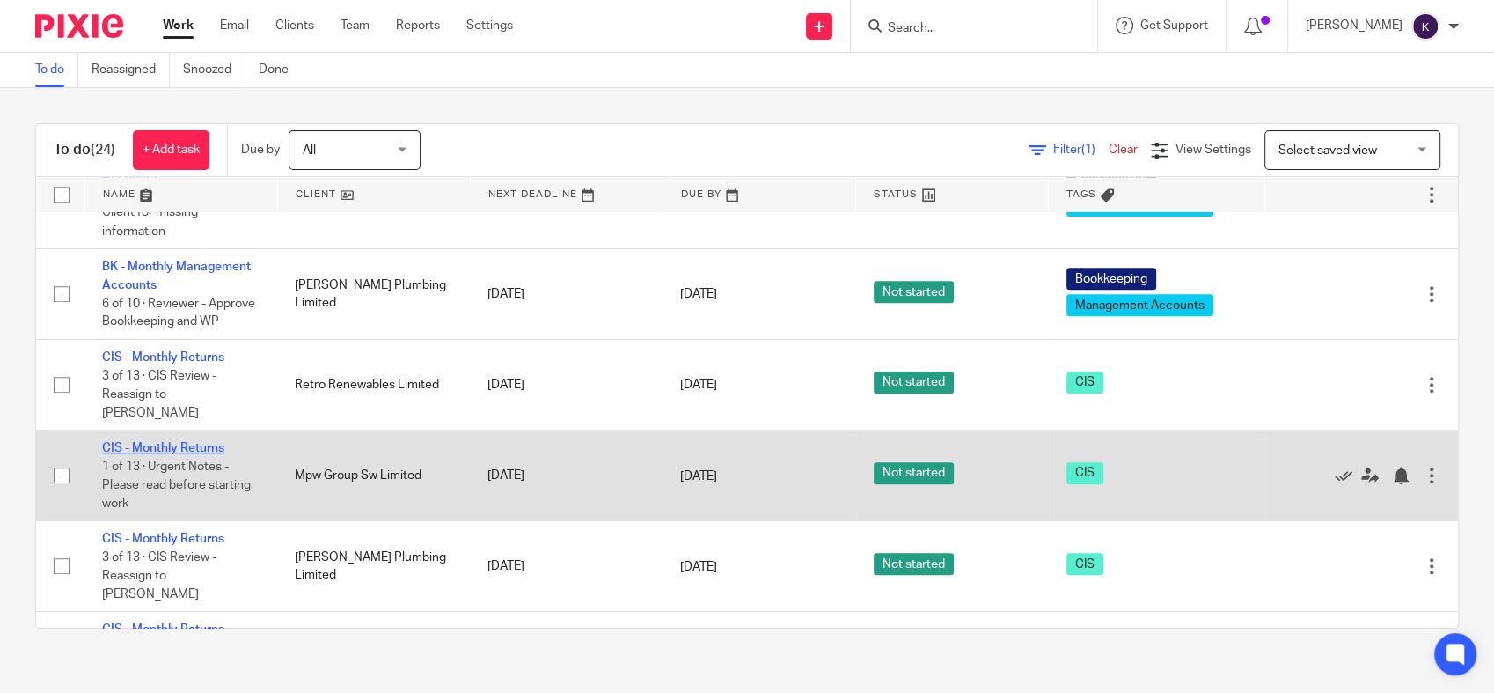
scroll to position [1480, 0]
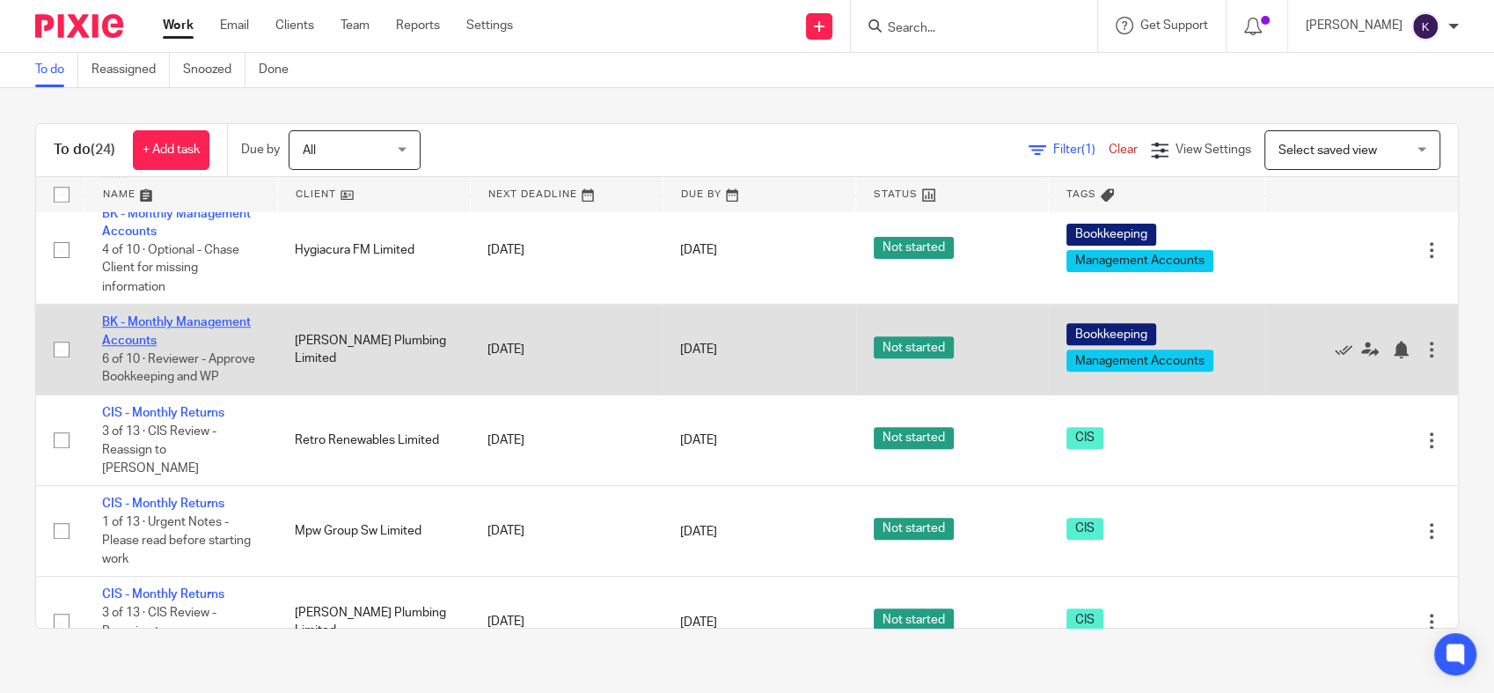
click at [184, 346] on link "BK - Monthly Management Accounts" at bounding box center [176, 331] width 149 height 30
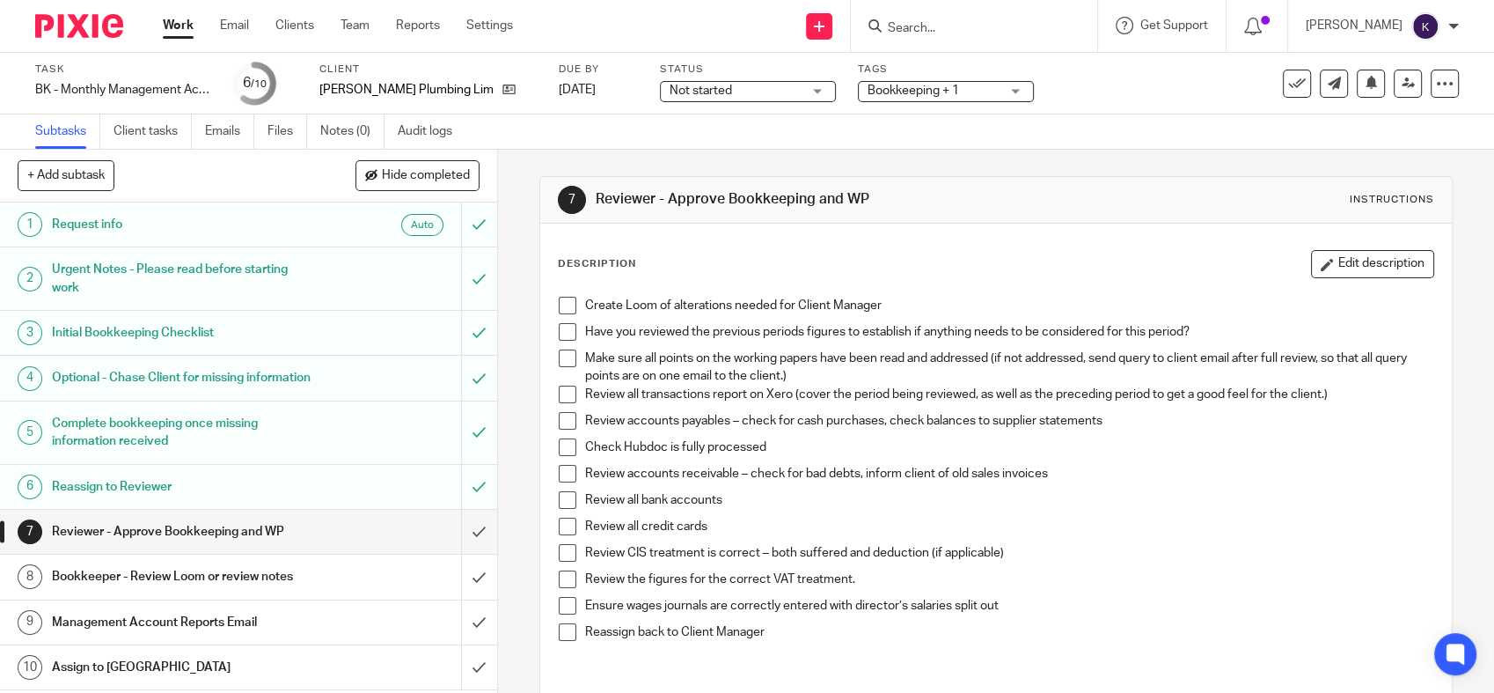
click at [981, 433] on div "Review accounts payables – check for cash purchases, check balances to supplier…" at bounding box center [1009, 425] width 848 height 26
click at [561, 304] on span at bounding box center [568, 306] width 18 height 18
click at [562, 335] on span at bounding box center [568, 332] width 18 height 18
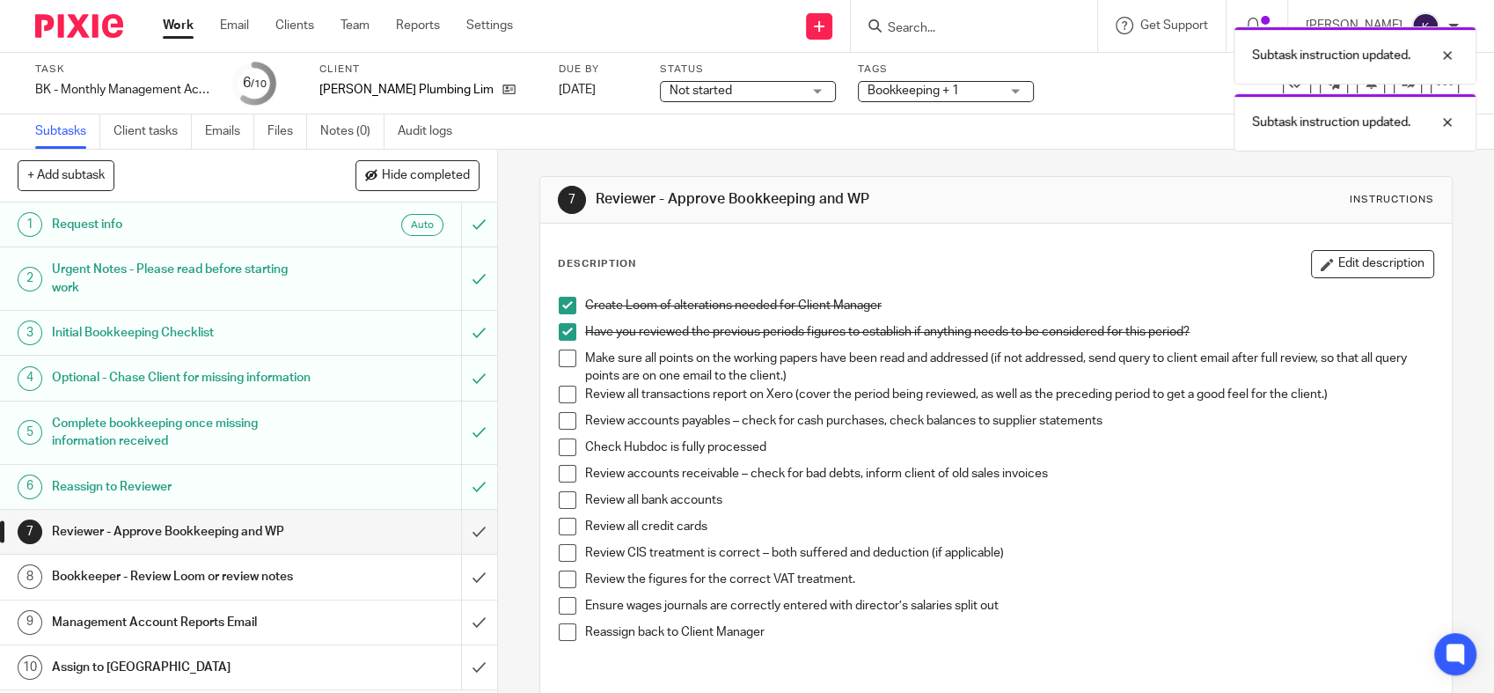
click at [559, 363] on span at bounding box center [568, 358] width 18 height 18
click at [559, 392] on span at bounding box center [568, 394] width 18 height 18
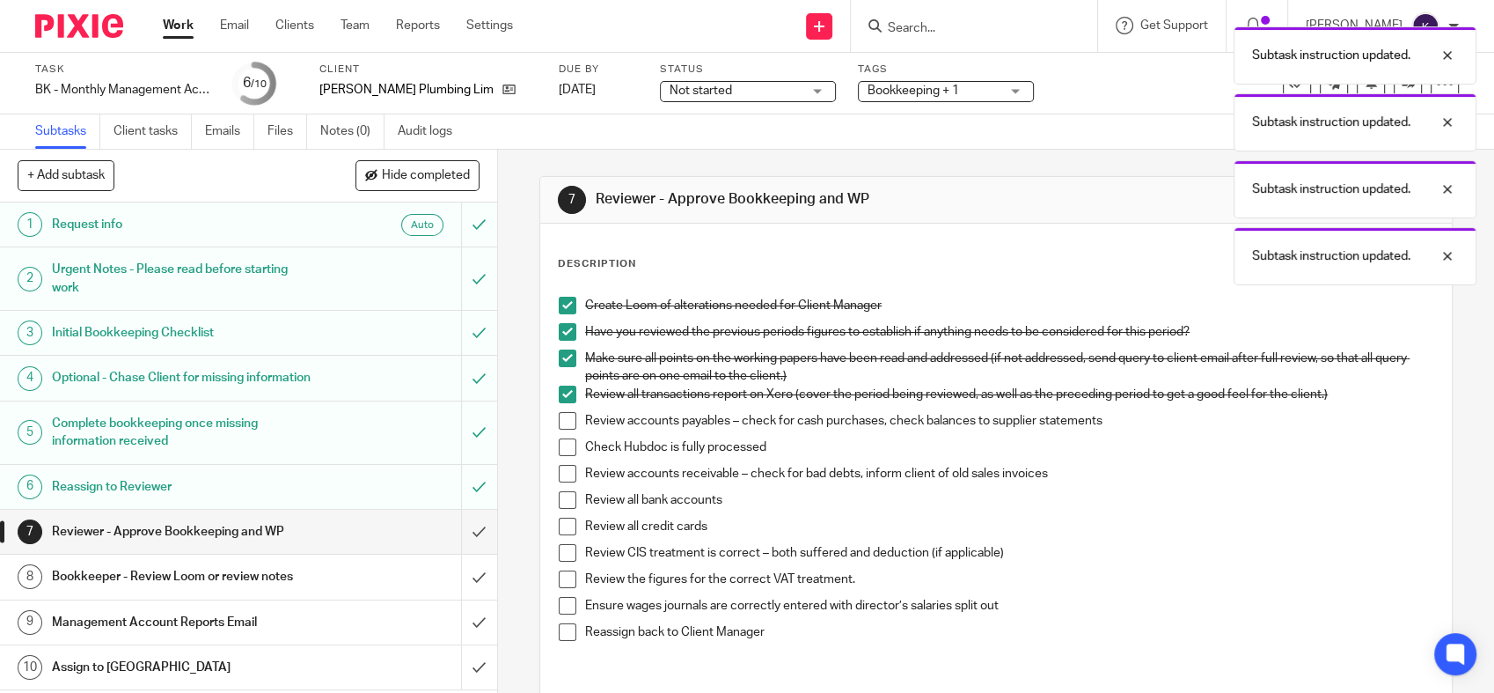
click at [561, 424] on span at bounding box center [568, 421] width 18 height 18
click at [561, 451] on span at bounding box center [568, 447] width 18 height 18
click at [561, 469] on span at bounding box center [568, 474] width 18 height 18
click at [559, 491] on li "Review all bank accounts" at bounding box center [996, 504] width 875 height 26
click at [563, 503] on span at bounding box center [568, 500] width 18 height 18
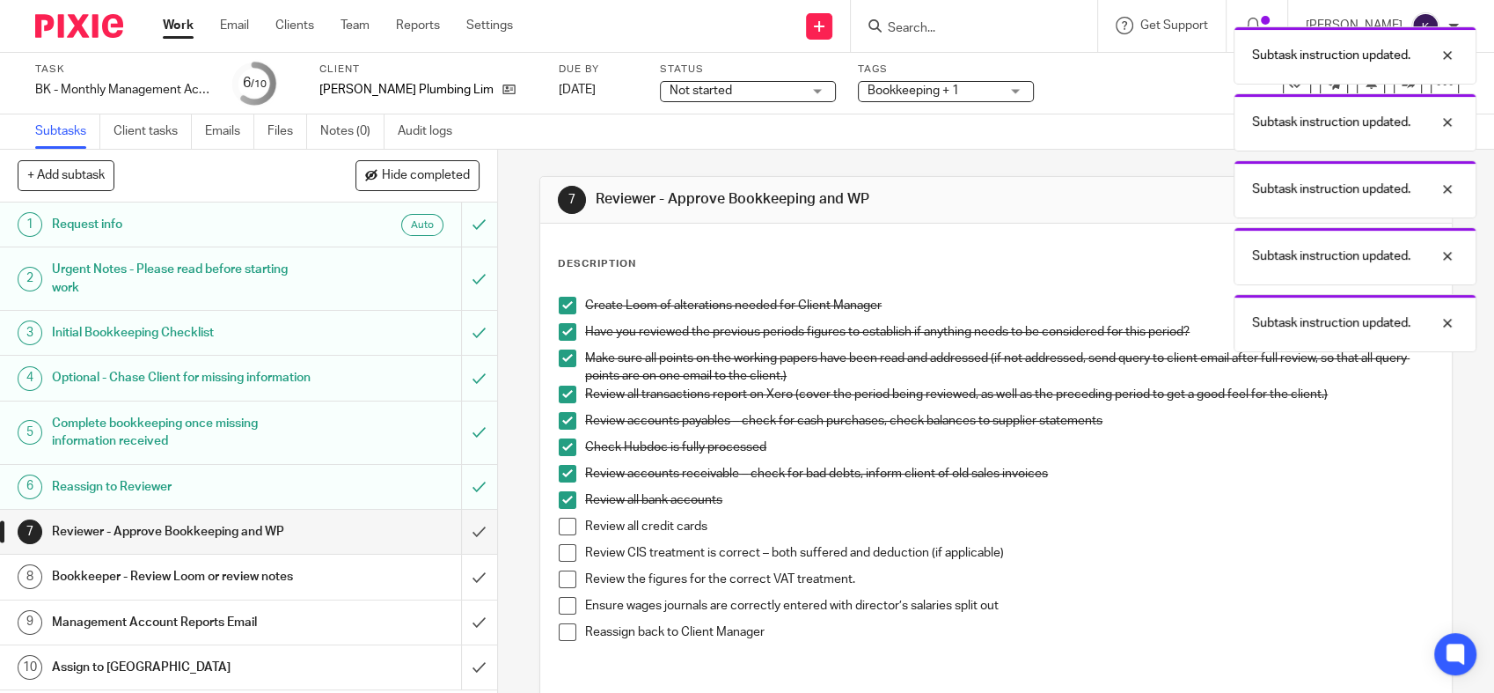
click at [561, 524] on span at bounding box center [568, 526] width 18 height 18
click at [564, 549] on span at bounding box center [568, 553] width 18 height 18
click at [565, 583] on span at bounding box center [568, 579] width 18 height 18
click at [561, 604] on span at bounding box center [568, 606] width 18 height 18
click at [559, 629] on span at bounding box center [568, 632] width 18 height 18
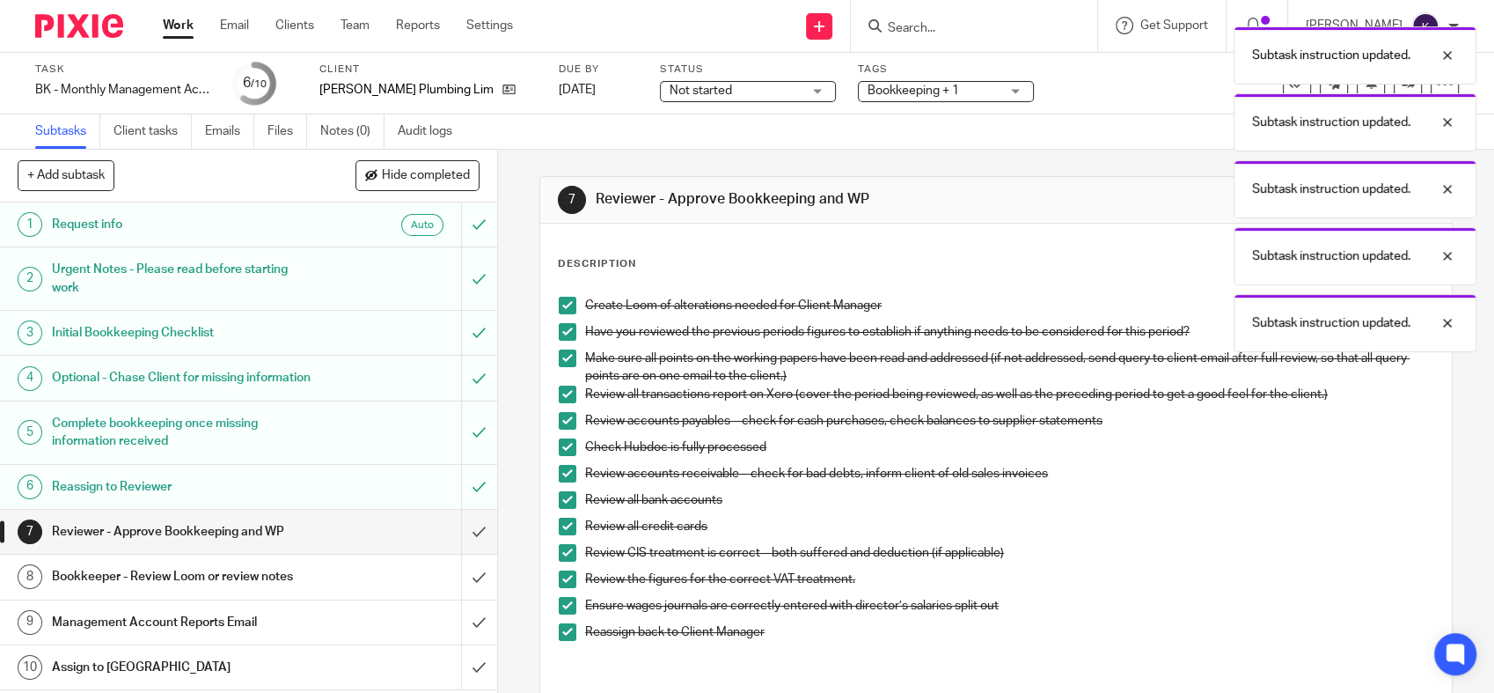
scroll to position [14, 0]
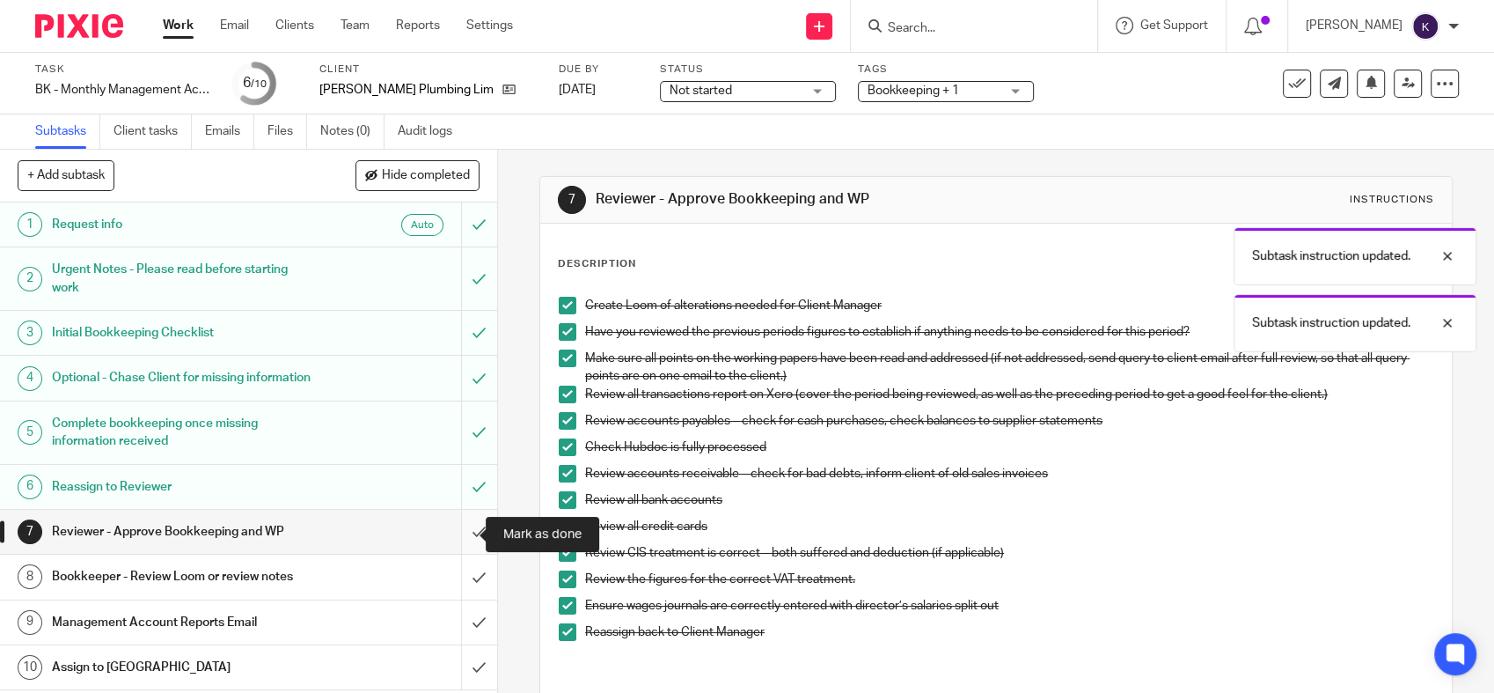
click at [451, 539] on input "submit" at bounding box center [248, 531] width 497 height 44
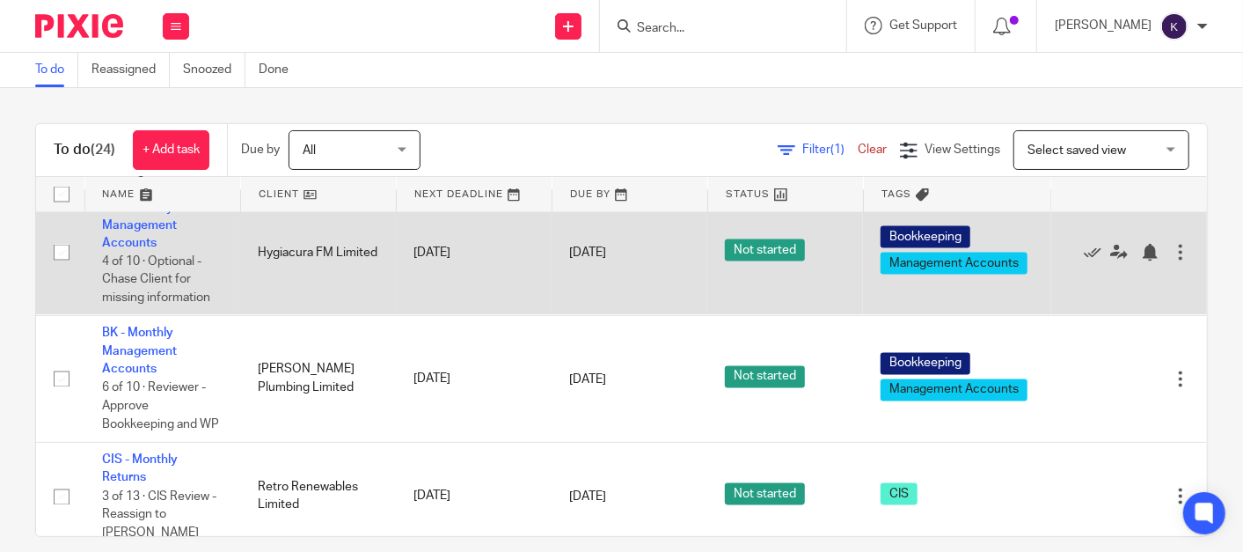
scroll to position [1858, 0]
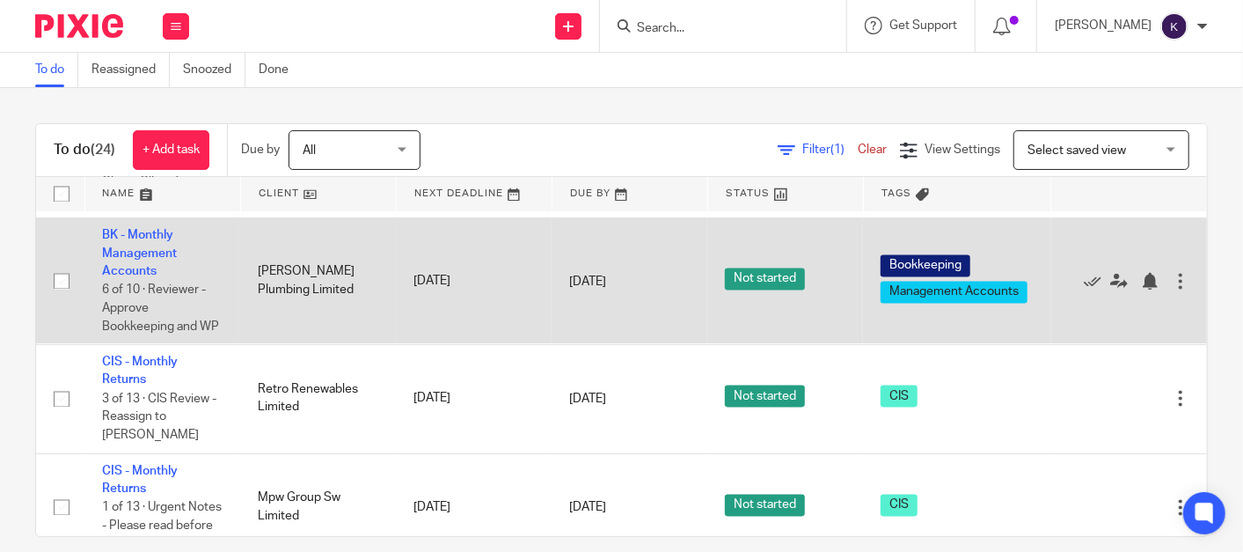
click at [147, 299] on td "BK - Monthly Management Accounts 6 of 10 · Reviewer - Approve Bookkeeping and WP" at bounding box center [162, 281] width 156 height 127
click at [133, 278] on link "BK - Monthly Management Accounts" at bounding box center [139, 254] width 75 height 48
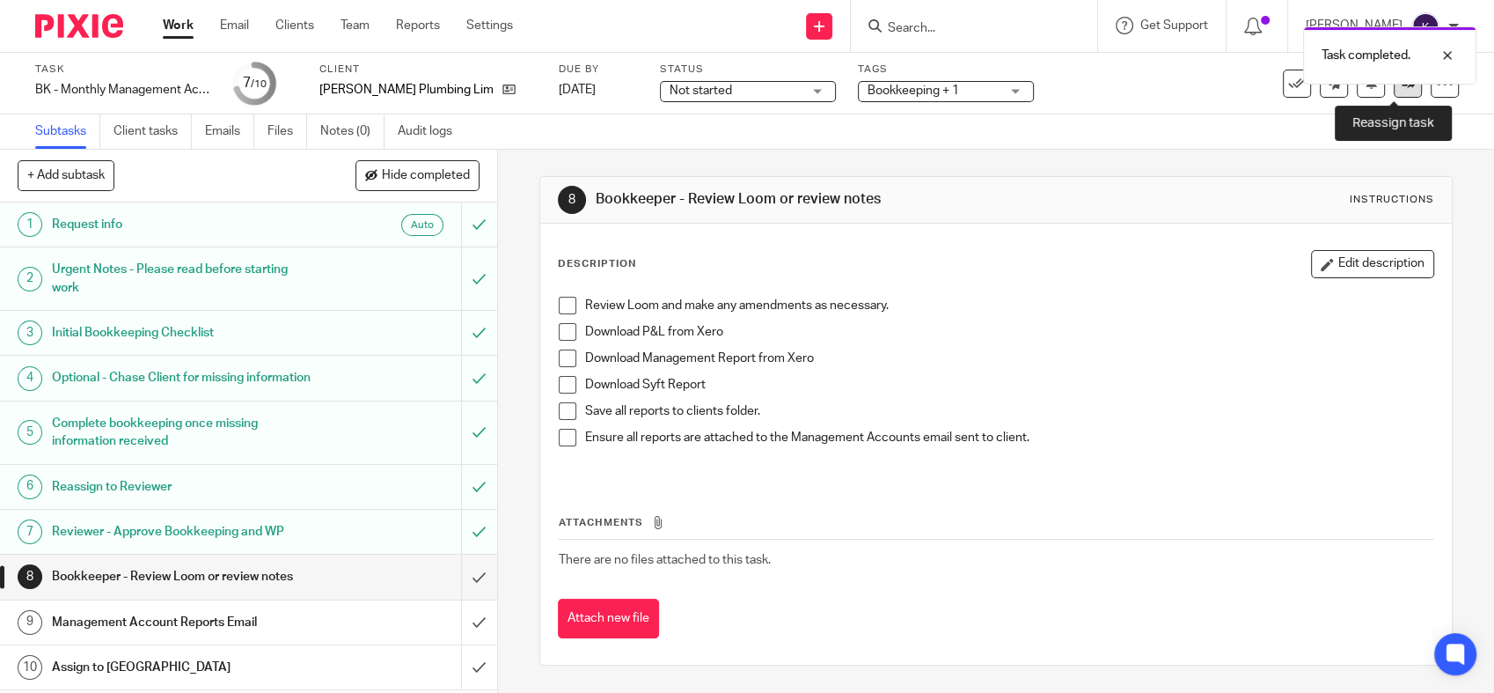
click at [1394, 87] on link at bounding box center [1408, 84] width 28 height 28
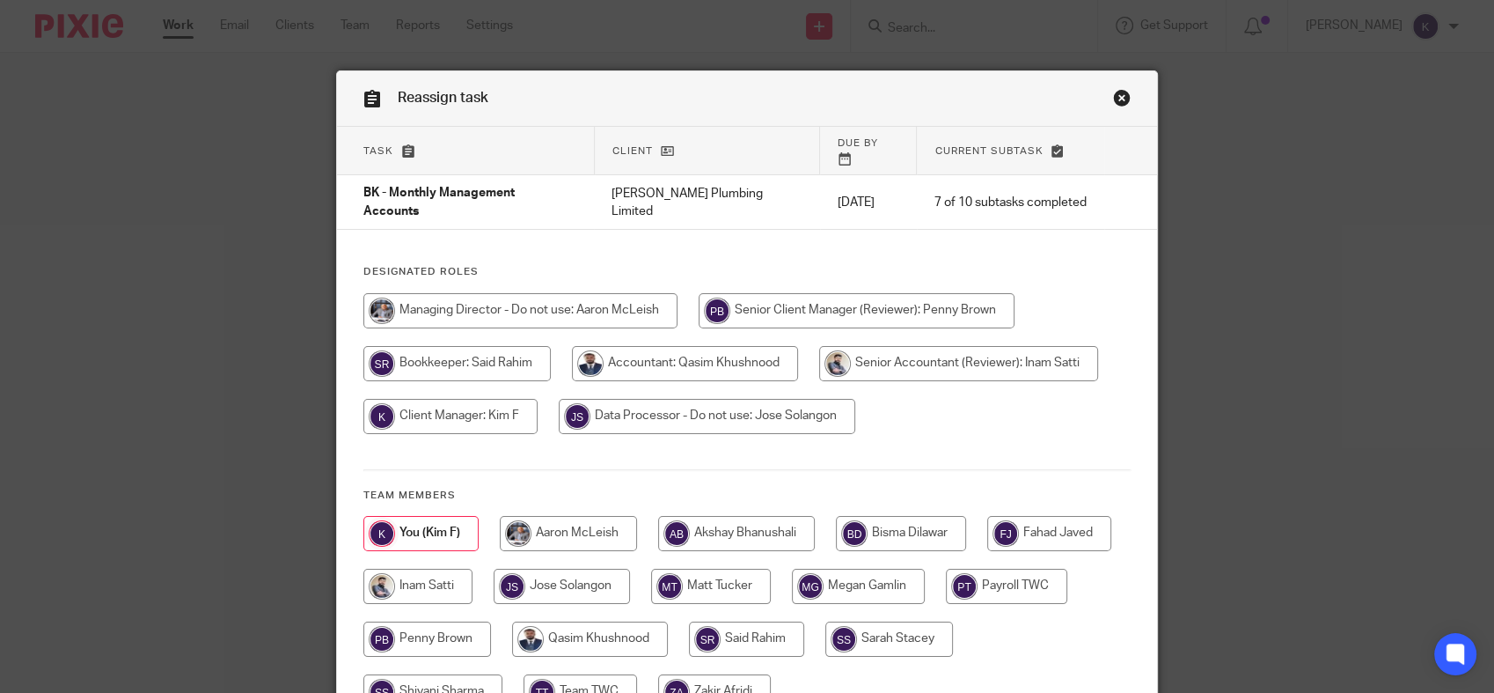
click at [804, 621] on input "radio" at bounding box center [746, 638] width 115 height 35
radio input "true"
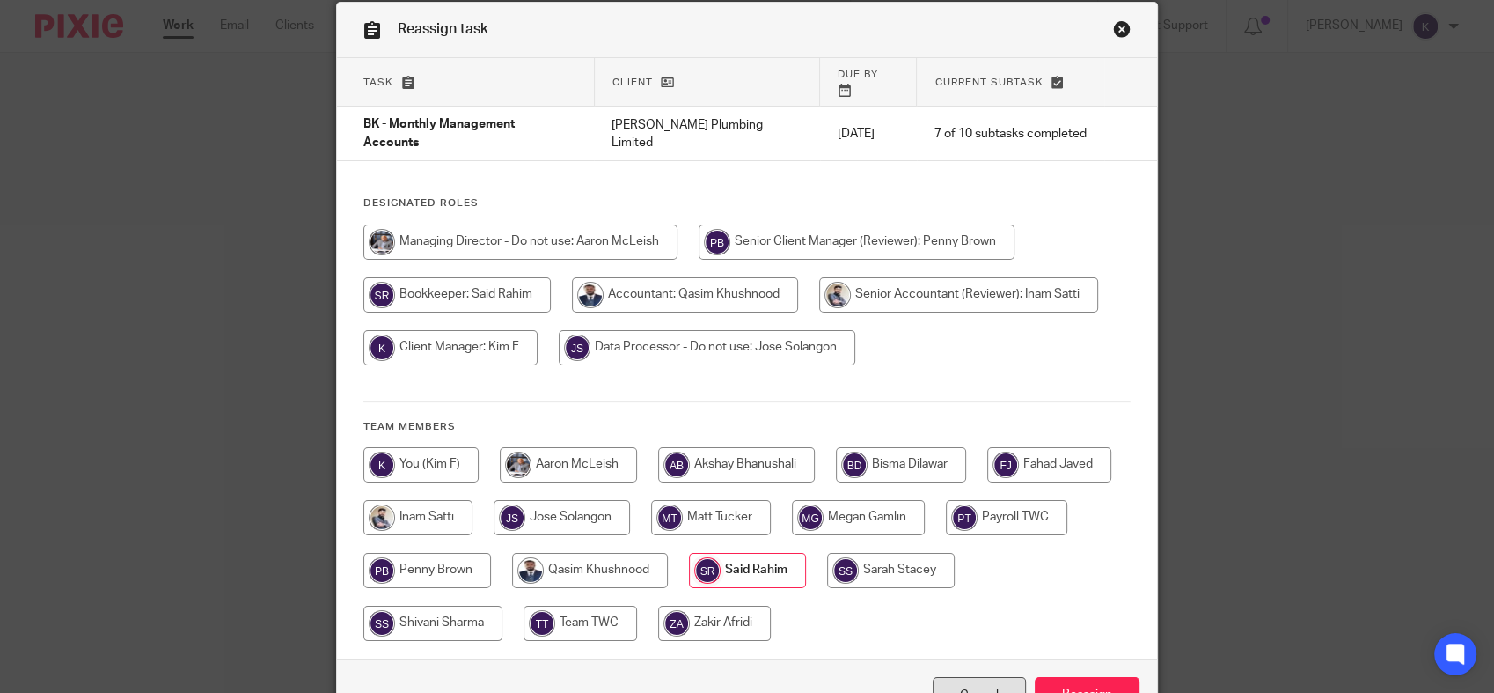
scroll to position [152, 0]
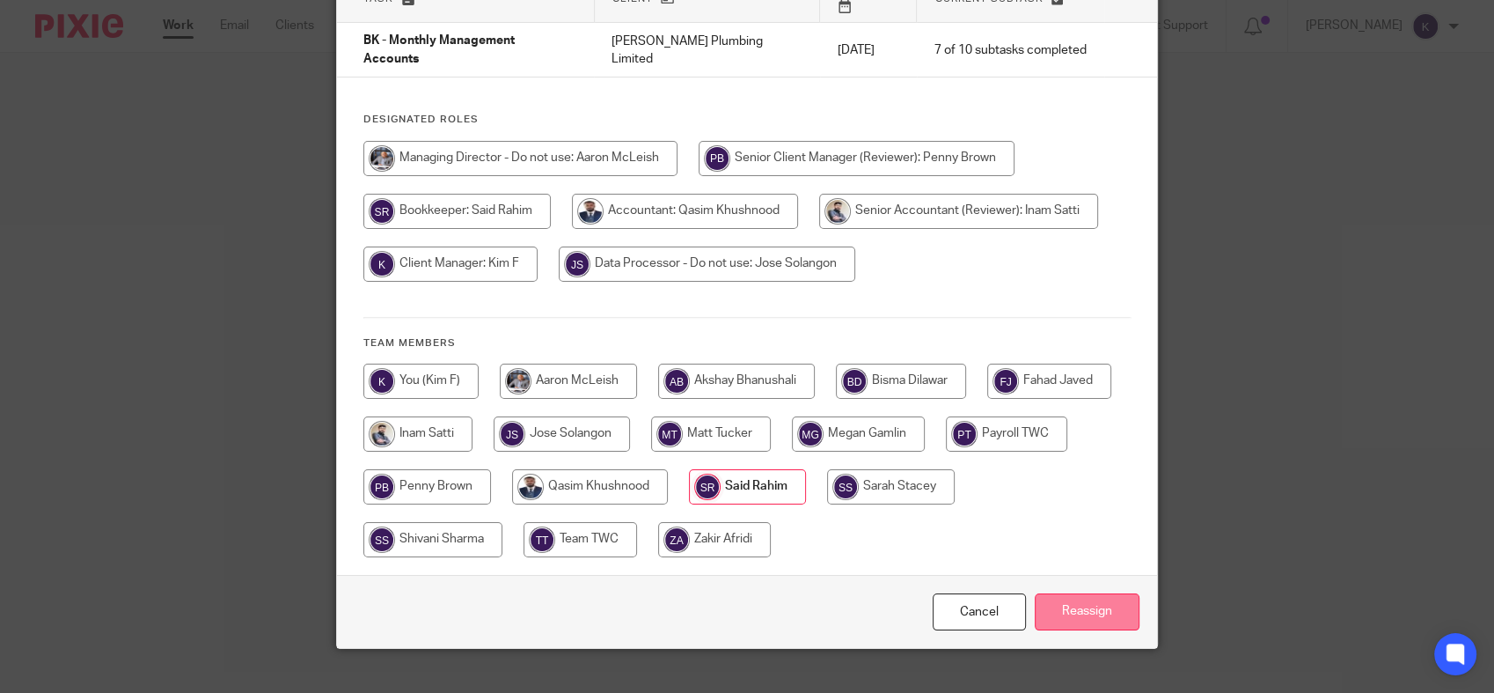
click at [1083, 593] on input "Reassign" at bounding box center [1087, 612] width 105 height 38
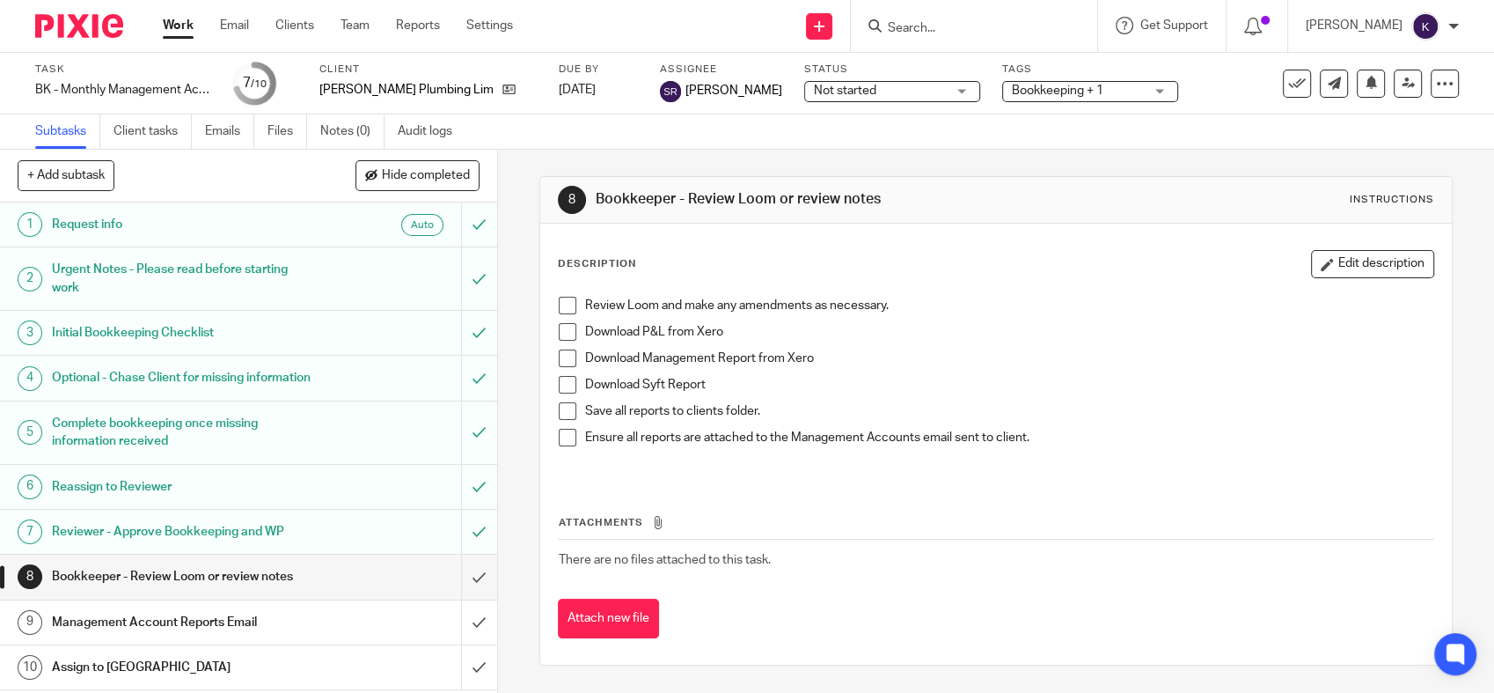
click at [1051, 468] on div "Review Loom and make any amendments as necessary. Download P&L from Xero Downlo…" at bounding box center [996, 383] width 892 height 190
drag, startPoint x: 114, startPoint y: 28, endPoint x: 124, endPoint y: 33, distance: 11.8
click at [113, 28] on img at bounding box center [79, 26] width 88 height 24
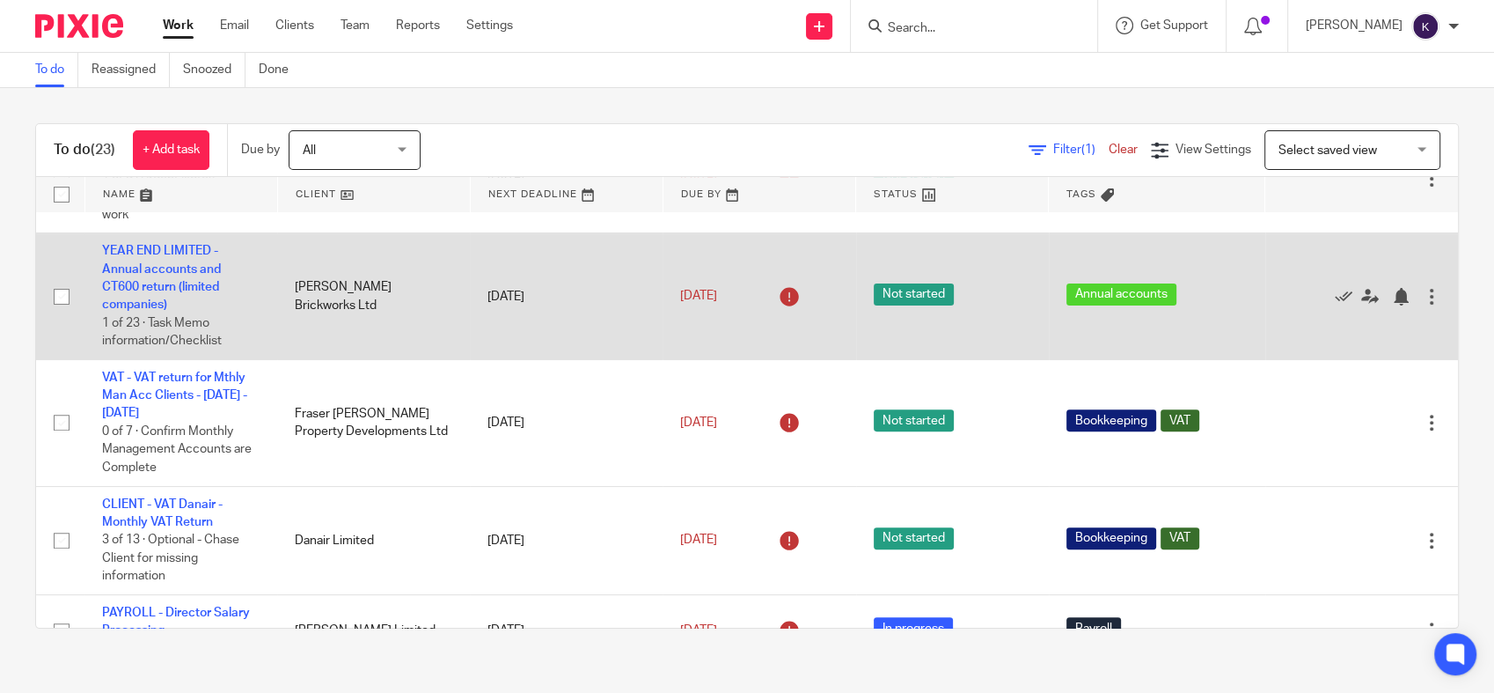
scroll to position [880, 0]
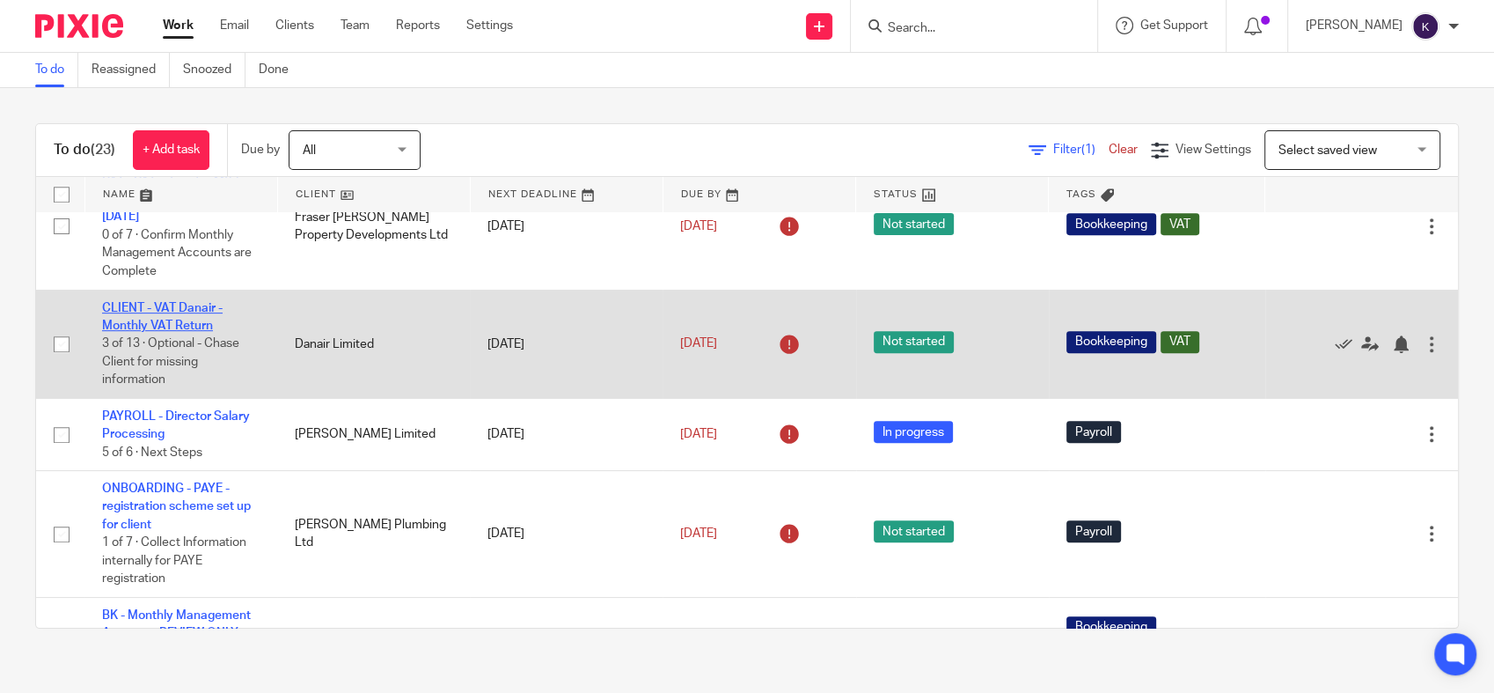
click at [180, 332] on link "CLIENT - VAT Danair - Monthly VAT Return" at bounding box center [162, 317] width 121 height 30
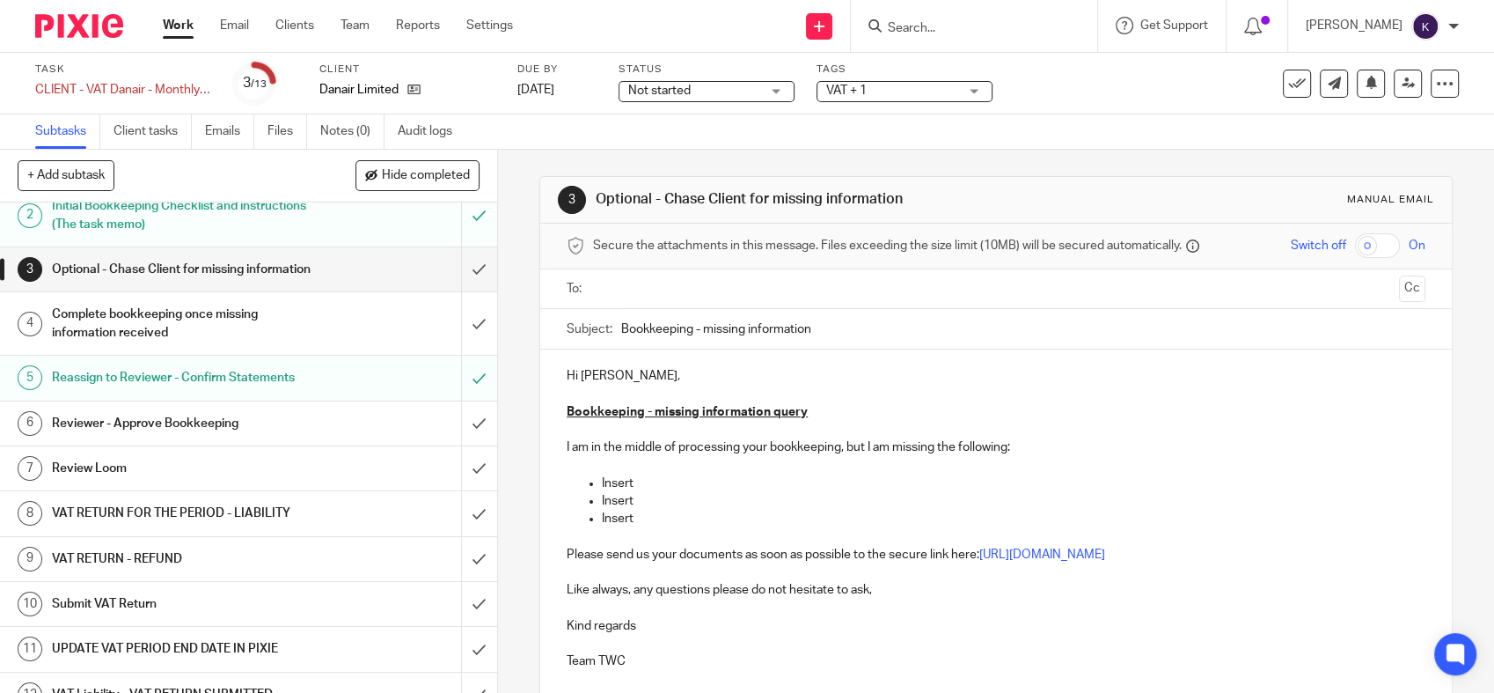
scroll to position [98, 0]
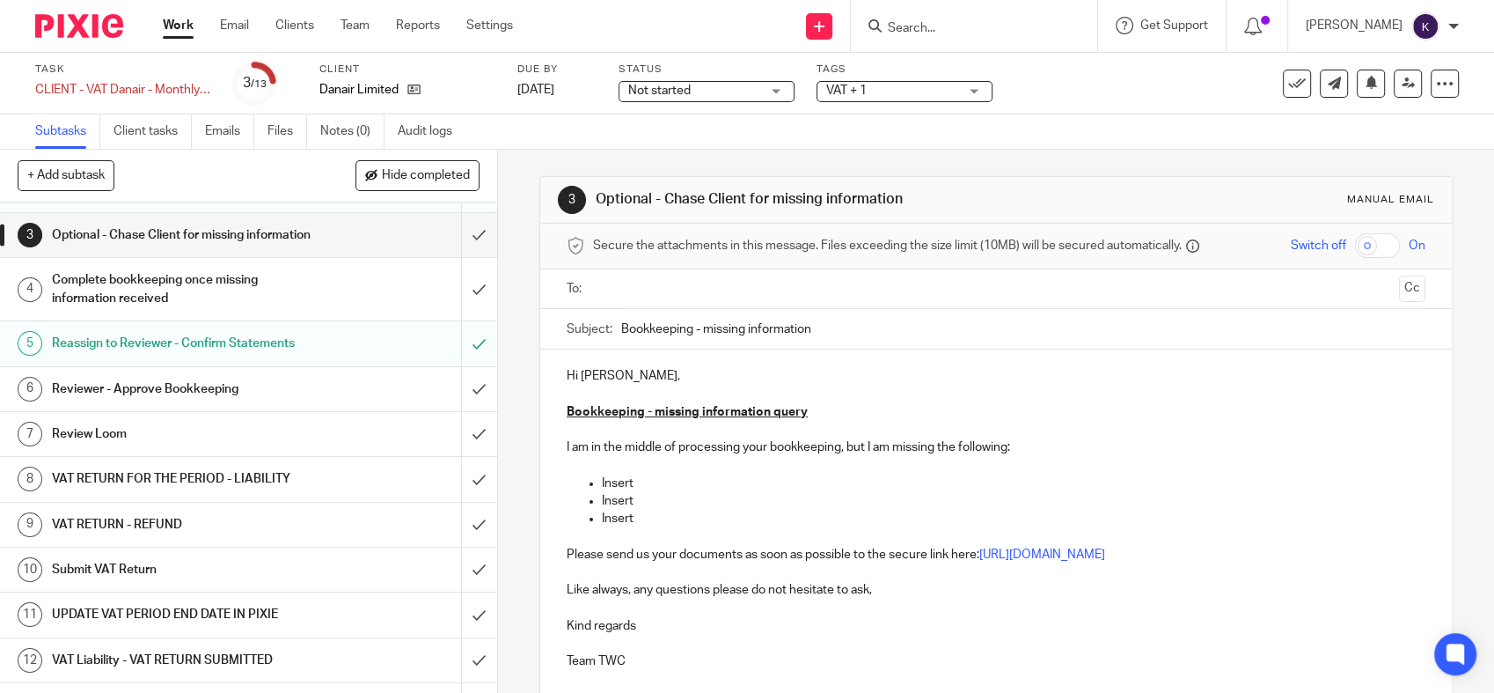
drag, startPoint x: 268, startPoint y: 363, endPoint x: 317, endPoint y: 369, distance: 49.7
click at [268, 356] on h1 "Reassign to Reviewer - Confirm Statements" at bounding box center [182, 343] width 261 height 26
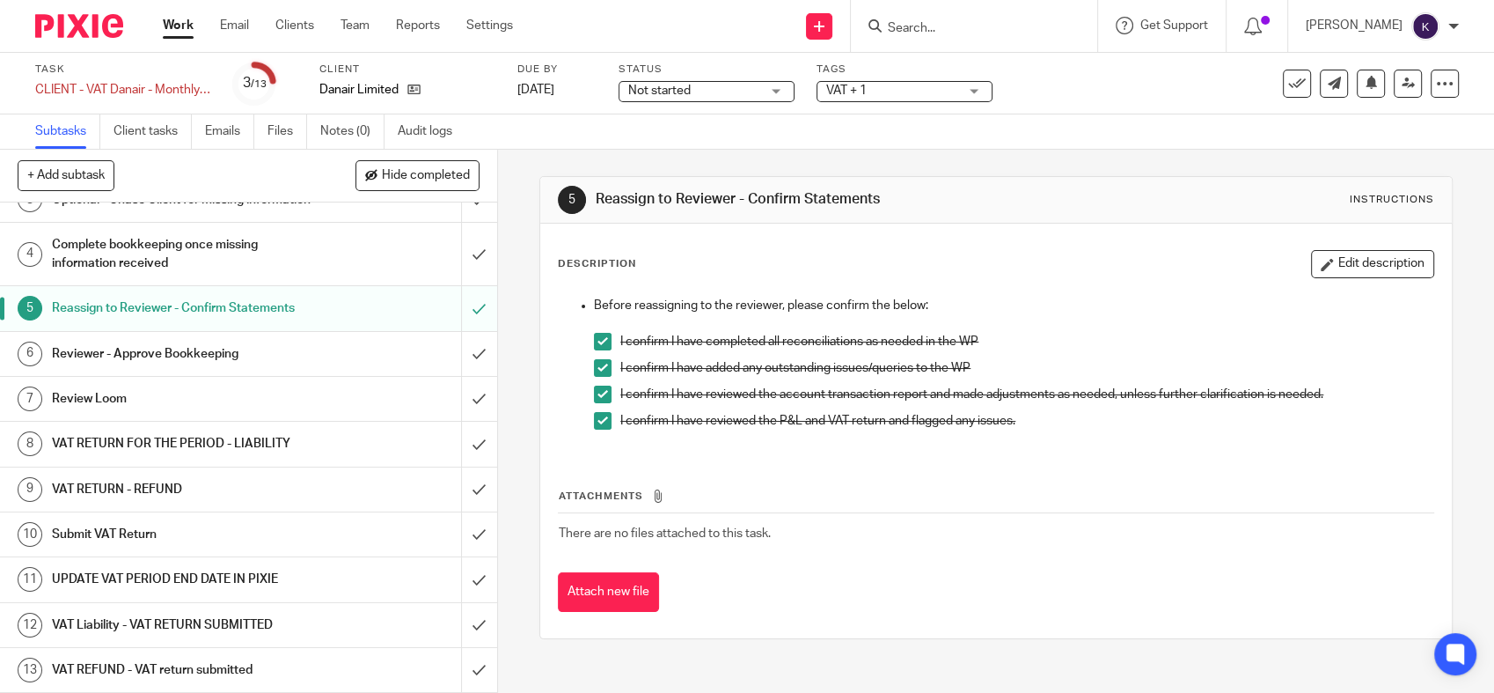
scroll to position [150, 0]
click at [1093, 265] on div "Description Edit description" at bounding box center [996, 264] width 876 height 28
